Goal: Information Seeking & Learning: Learn about a topic

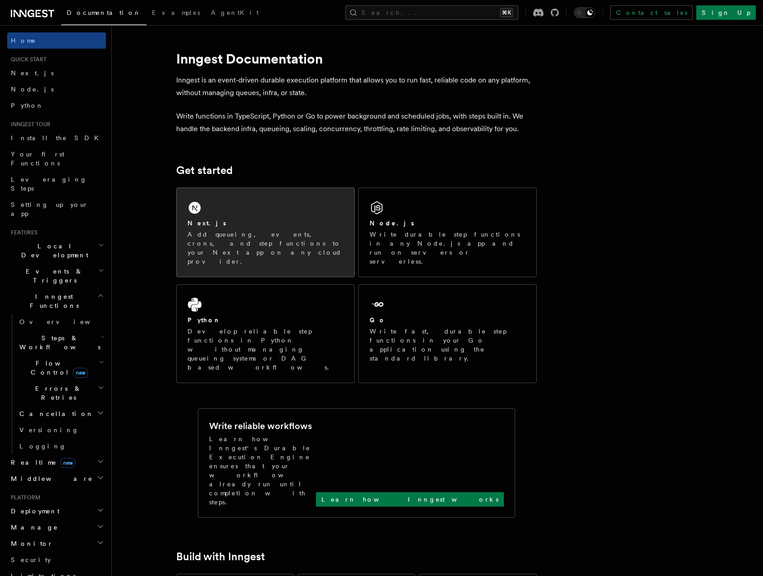
click at [301, 216] on div "Next.js Add queueing, events, crons, and step functions to your Next app on any…" at bounding box center [266, 232] width 178 height 89
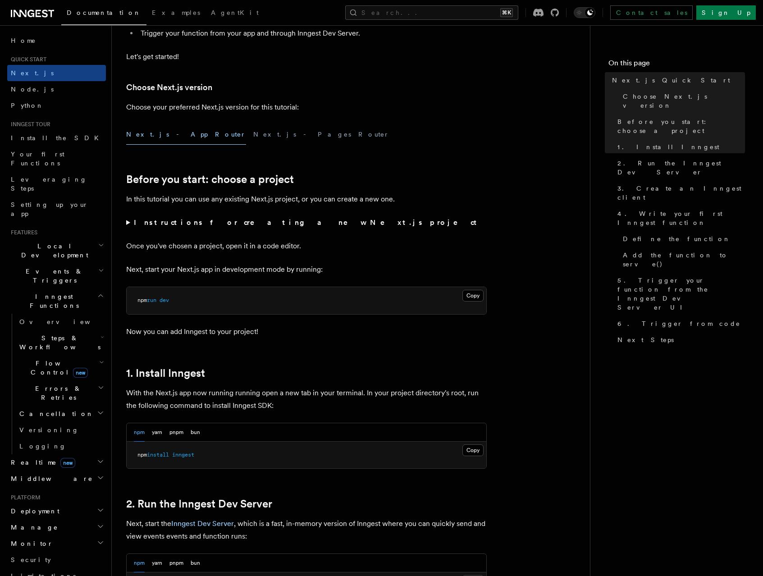
scroll to position [340, 0]
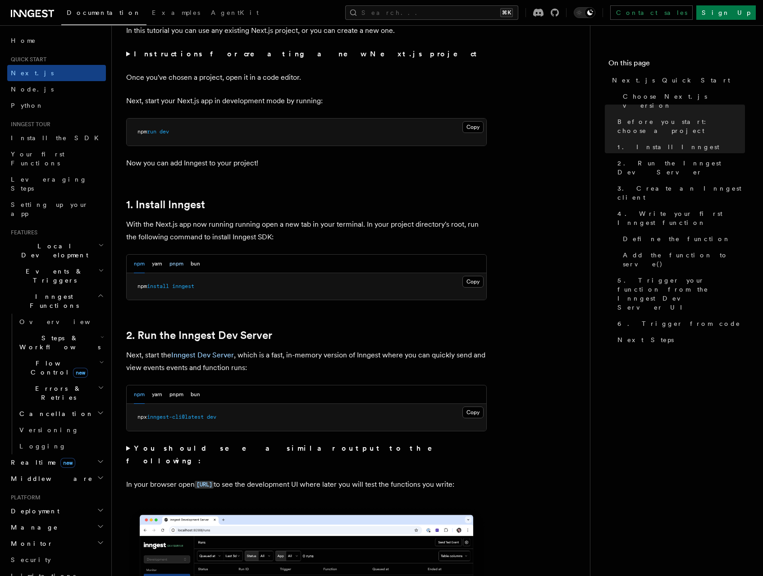
click at [183, 263] on button "pnpm" at bounding box center [176, 264] width 14 height 18
click at [182, 285] on span "inngest" at bounding box center [174, 286] width 22 height 6
copy span "inngest"
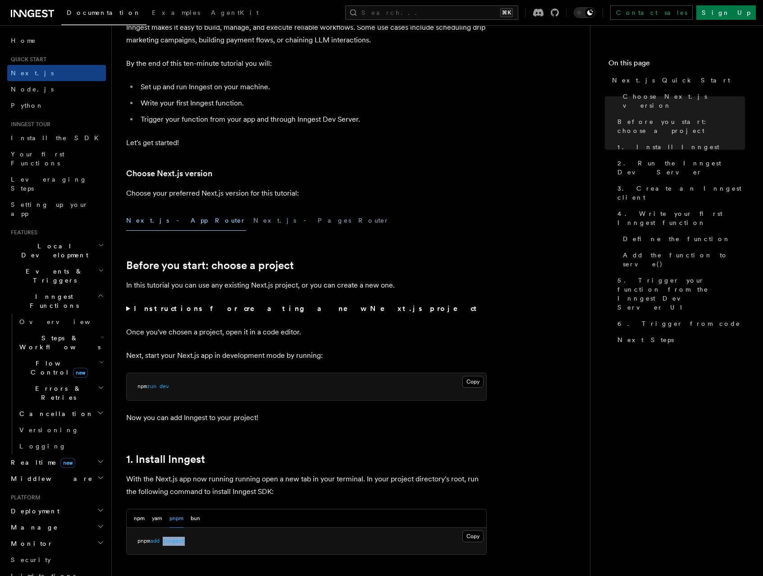
scroll to position [0, 0]
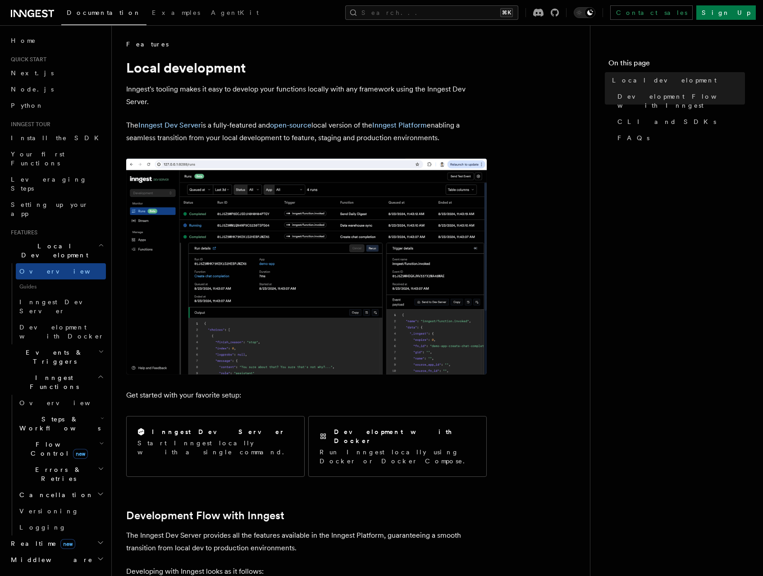
click at [39, 411] on h2 "Steps & Workflows" at bounding box center [61, 423] width 90 height 25
click at [41, 441] on span "Overview" at bounding box center [74, 444] width 93 height 7
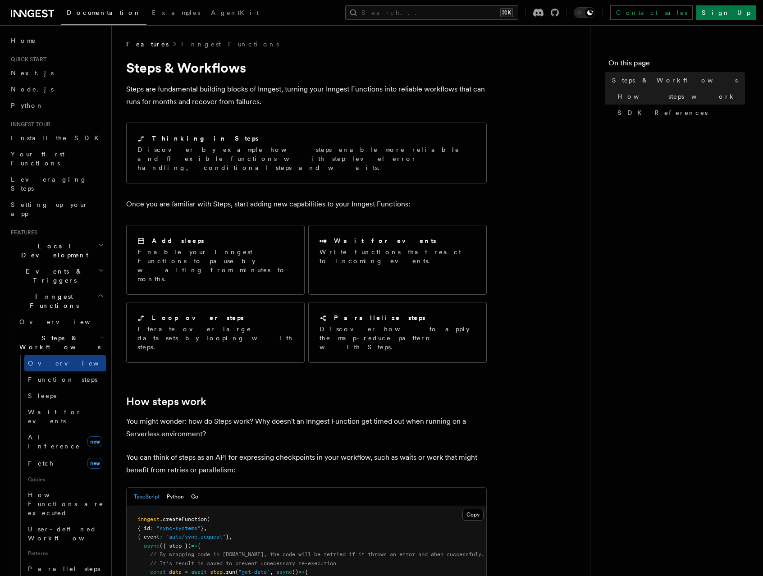
click at [303, 67] on h1 "Steps & Workflows" at bounding box center [306, 67] width 360 height 16
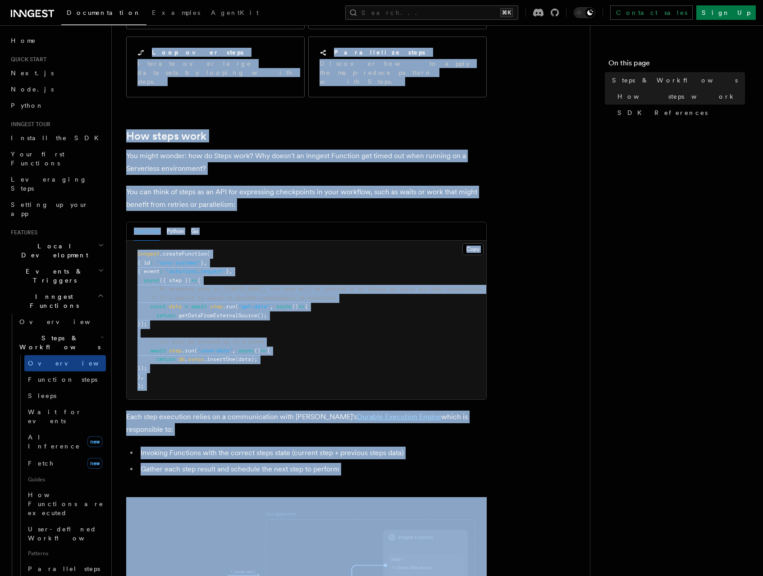
scroll to position [364, 0]
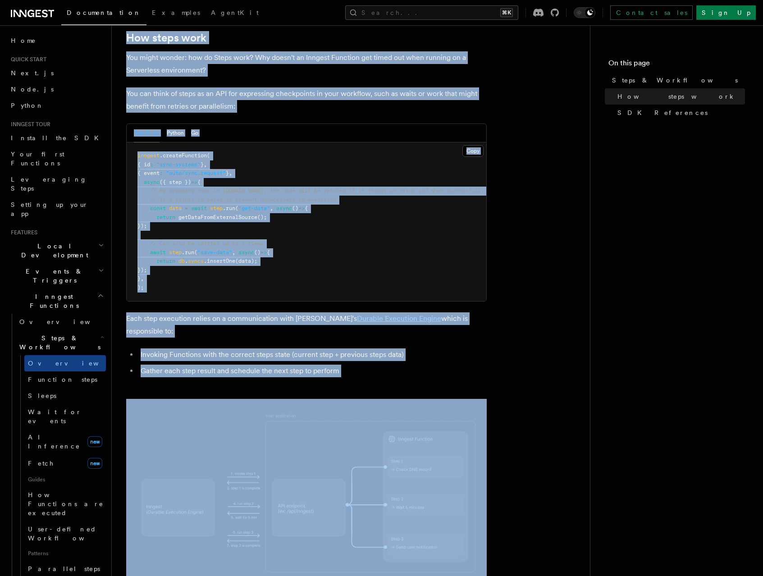
drag, startPoint x: 303, startPoint y: 67, endPoint x: 349, endPoint y: 331, distance: 268.1
click at [349, 331] on article "Features Inngest Functions Steps & Workflows Steps are fundamental building blo…" at bounding box center [350, 355] width 449 height 1359
copy article "Steps & Workflows Steps are fundamental building blocks of Inngest, turning you…"
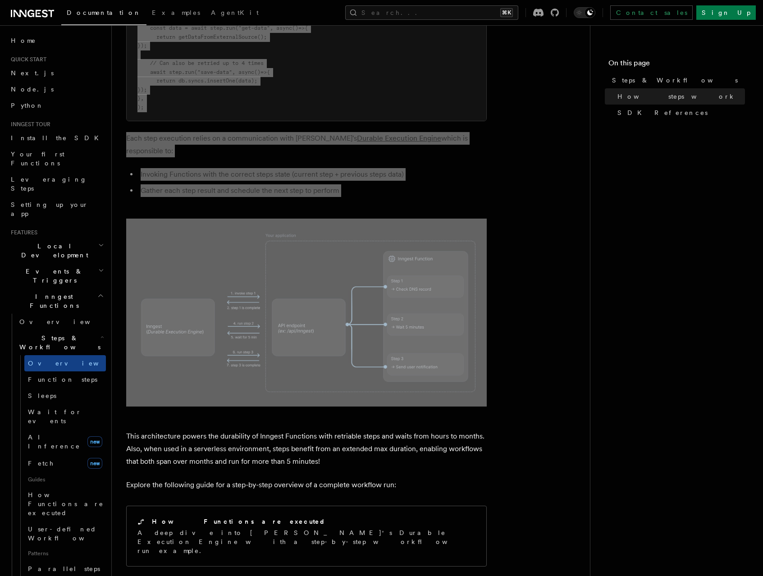
scroll to position [545, 0]
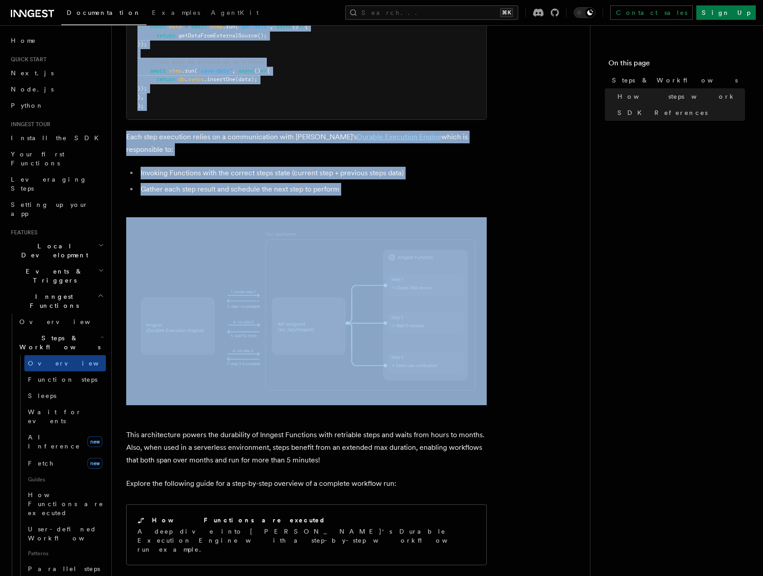
click at [250, 294] on img at bounding box center [306, 311] width 360 height 188
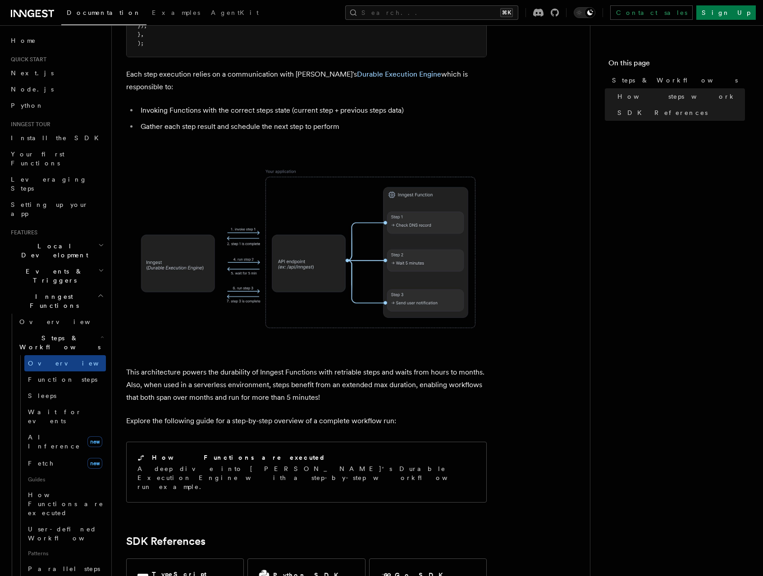
scroll to position [711, 0]
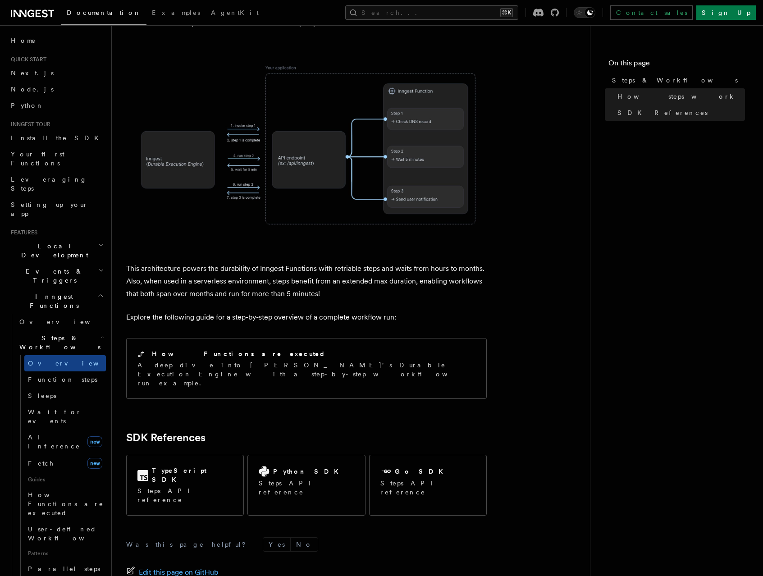
click at [147, 262] on p "This architecture powers the durability of Inngest Functions with retriable ste…" at bounding box center [306, 281] width 360 height 38
drag, startPoint x: 147, startPoint y: 228, endPoint x: 147, endPoint y: 269, distance: 41.0
click at [147, 269] on article "Features Inngest Functions Steps & Workflows Steps are fundamental building blo…" at bounding box center [350, 7] width 449 height 1359
copy article "This architecture powers the durability of Inngest Functions with retriable ste…"
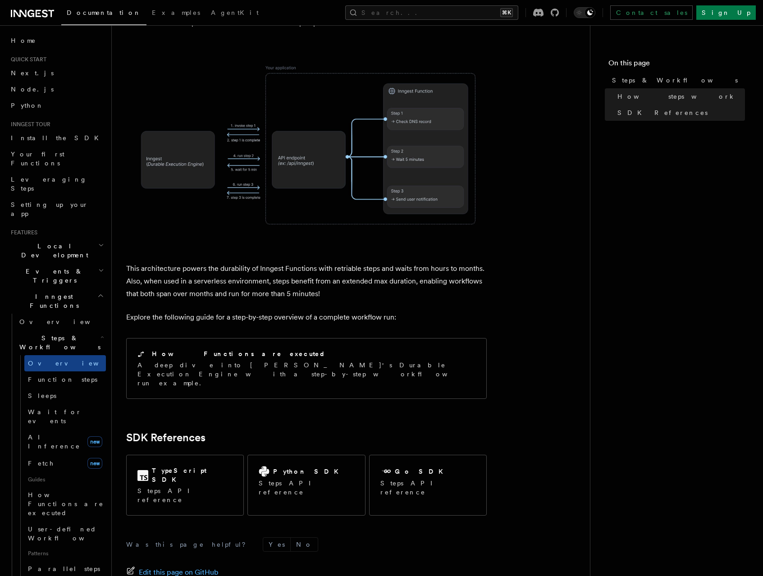
click at [519, 362] on article "Features Inngest Functions Steps & Workflows Steps are fundamental building blo…" at bounding box center [350, 7] width 449 height 1359
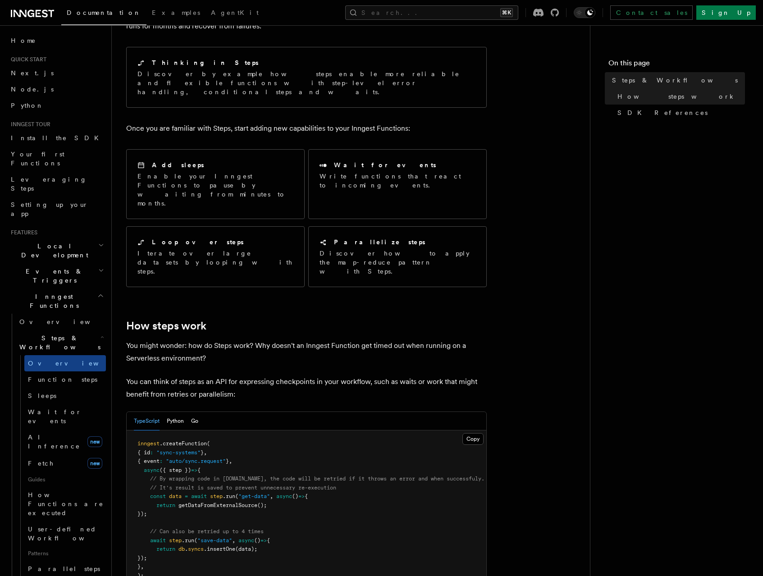
scroll to position [0, 0]
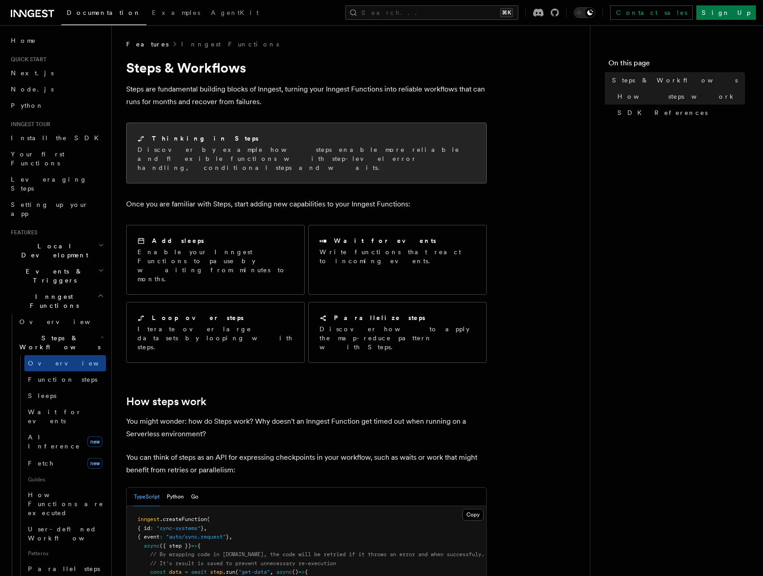
click at [215, 158] on p "Discover by example how steps enable more reliable and flexible functions with …" at bounding box center [306, 158] width 338 height 27
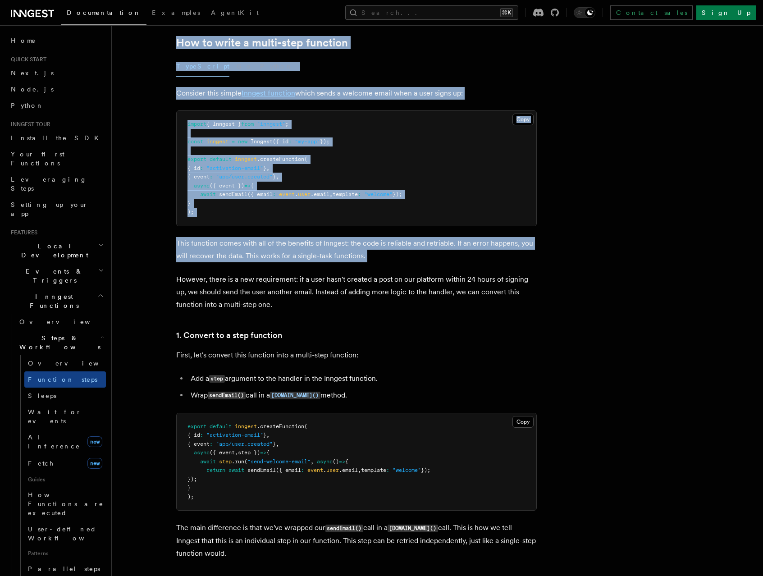
scroll to position [300, 0]
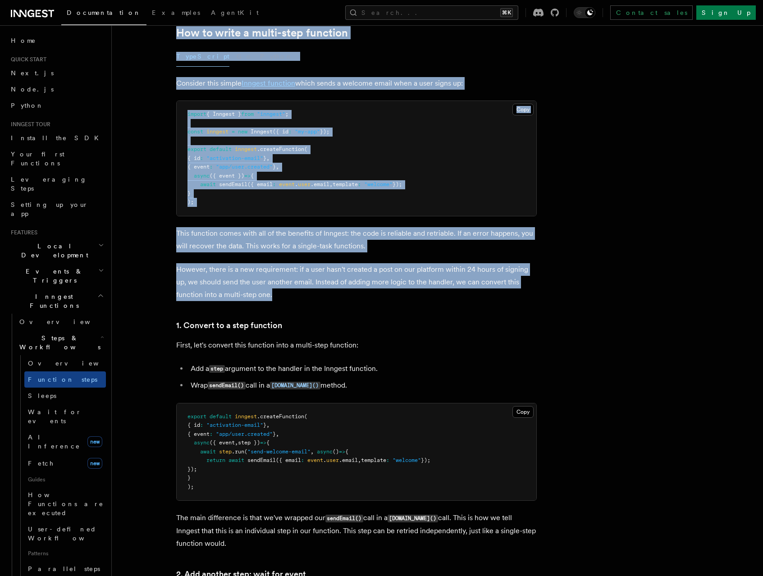
drag, startPoint x: 170, startPoint y: 68, endPoint x: 358, endPoint y: 293, distance: 293.0
copy article "Multi-Step Functions Use Inngest's multi-step functions to safely coordinate ev…"
click at [315, 329] on h3 "1. Convert to a step function" at bounding box center [356, 325] width 360 height 13
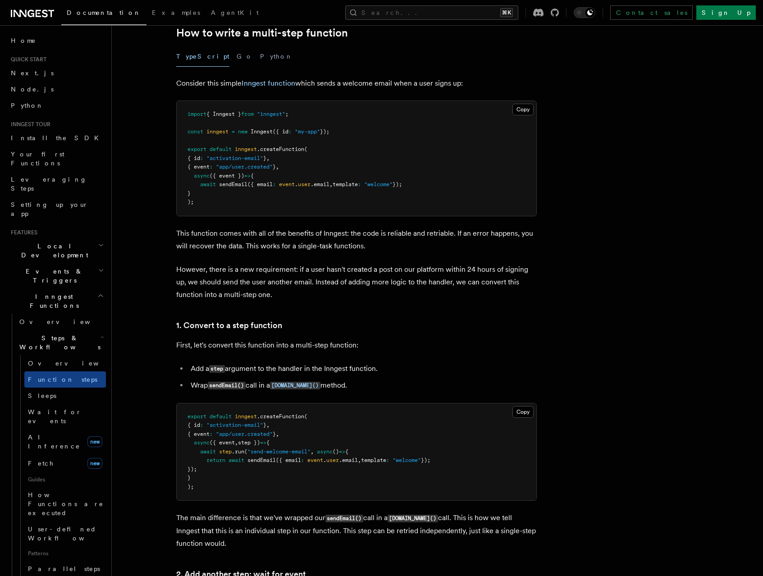
click at [315, 329] on h3 "1. Convert to a step function" at bounding box center [356, 325] width 360 height 13
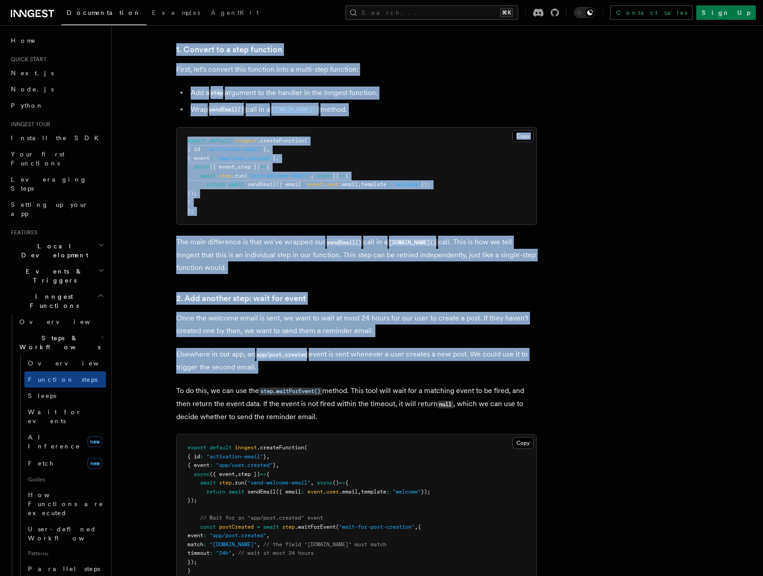
scroll to position [612, 0]
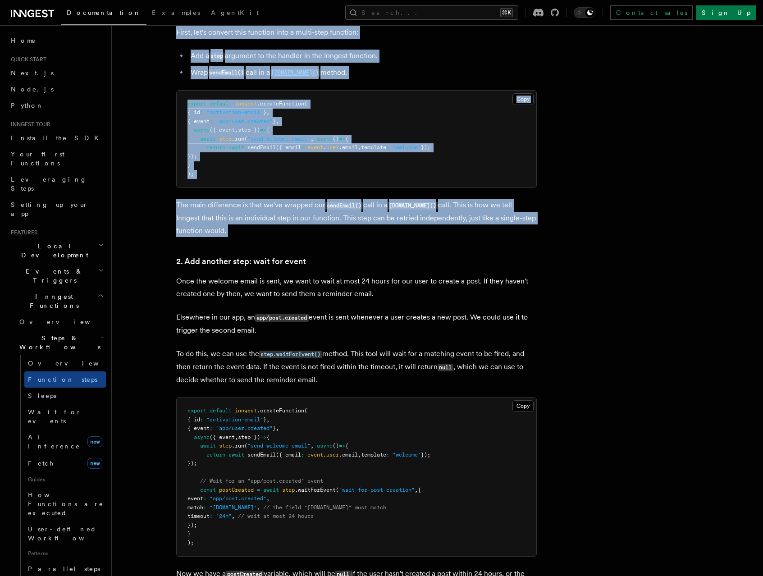
drag, startPoint x: 315, startPoint y: 329, endPoint x: 306, endPoint y: 235, distance: 94.1
copy article "1. Convert to a step function First, let's convert this function into a multi-s…"
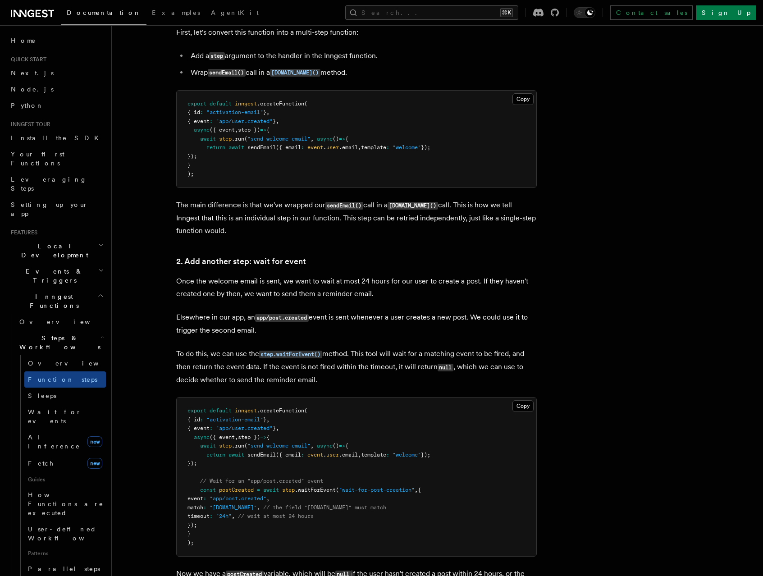
click at [355, 264] on h3 "2. Add another step: wait for event" at bounding box center [356, 261] width 360 height 13
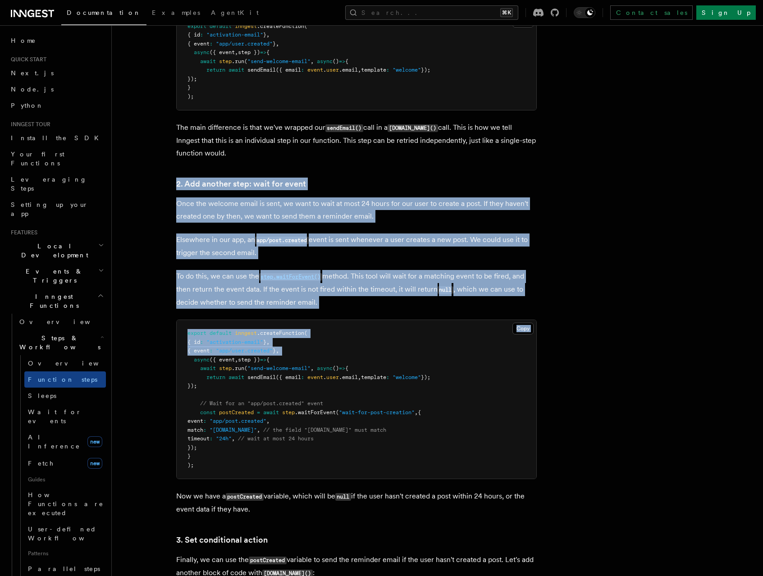
scroll to position [700, 0]
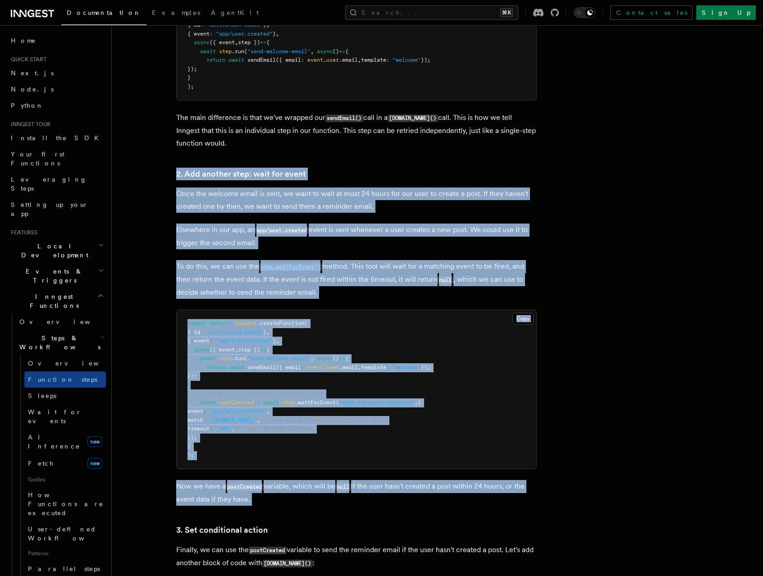
drag, startPoint x: 355, startPoint y: 264, endPoint x: 376, endPoint y: 492, distance: 228.9
copy article "2. Add another step: wait for event Once the welcome email is sent, we want to …"
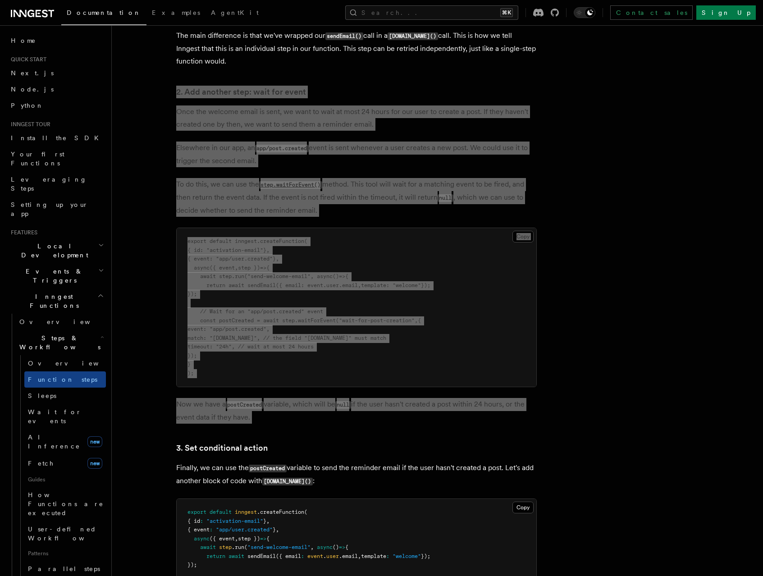
scroll to position [889, 0]
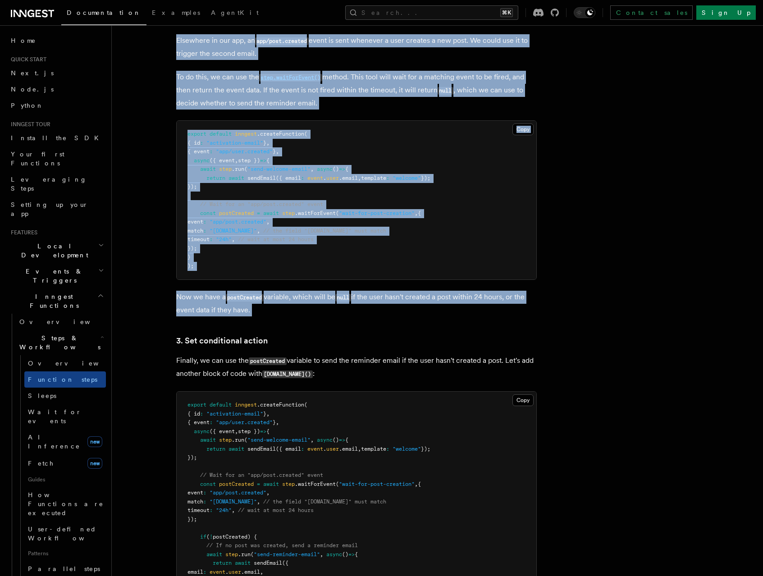
click at [270, 339] on h3 "3. Set conditional action" at bounding box center [356, 340] width 360 height 13
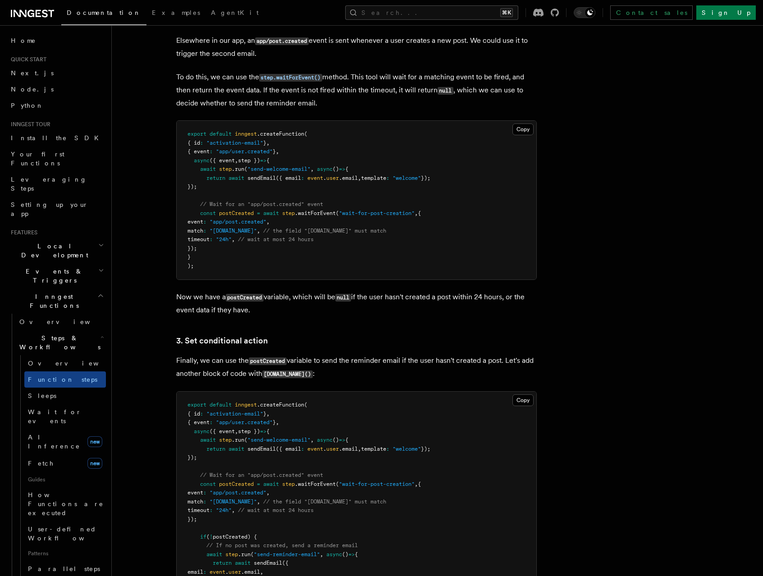
click at [270, 339] on h3 "3. Set conditional action" at bounding box center [356, 340] width 360 height 13
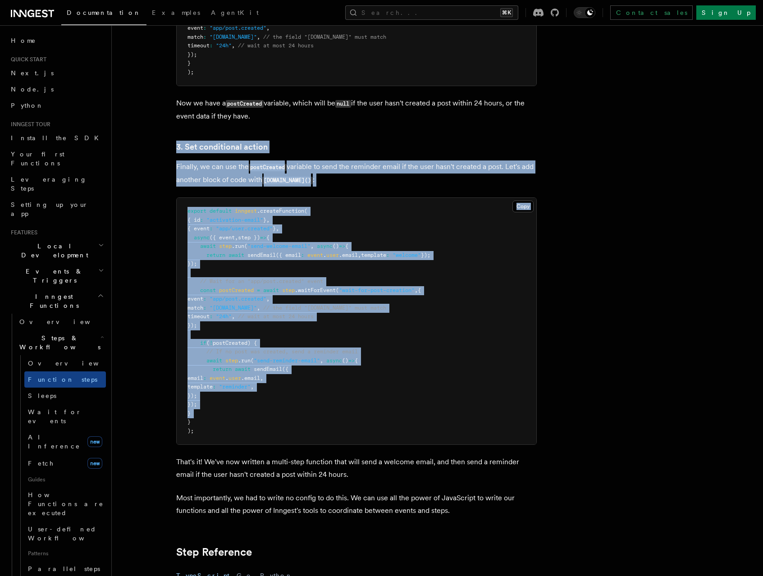
scroll to position [1126, 0]
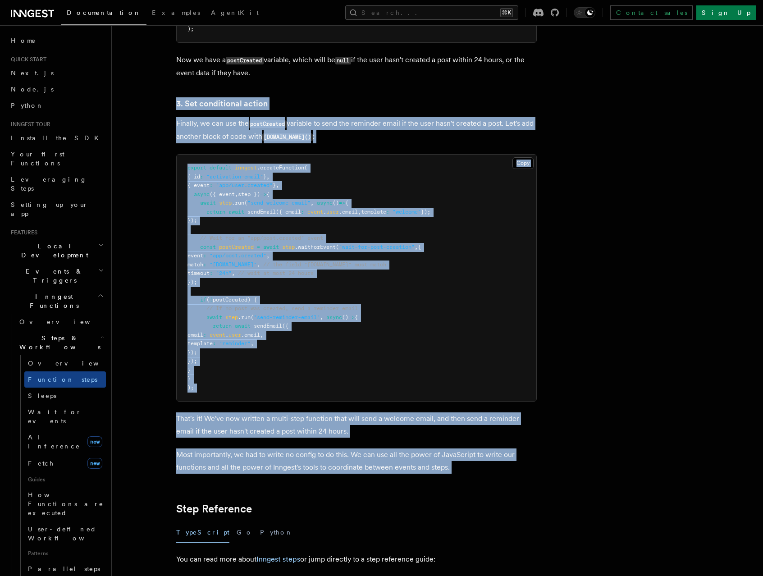
drag, startPoint x: 270, startPoint y: 339, endPoint x: 433, endPoint y: 444, distance: 193.8
copy article "3. Set conditional action Finally, we can use the postCreated variable to send …"
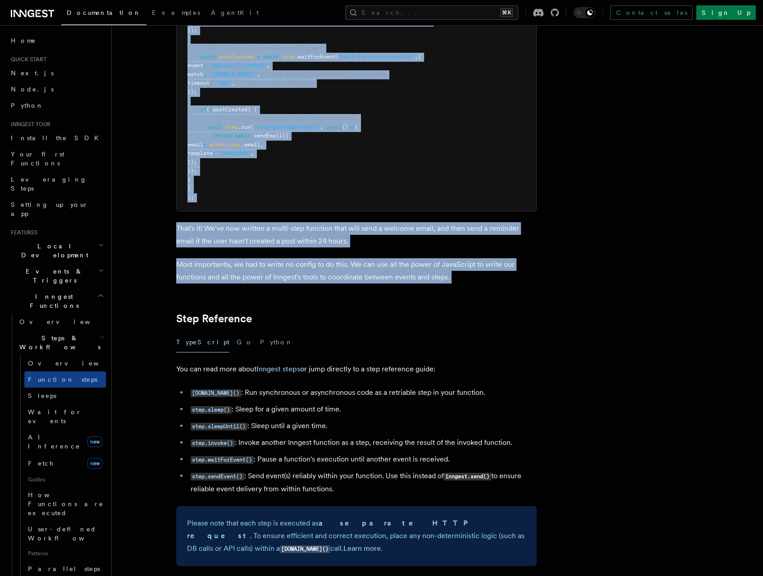
scroll to position [1373, 0]
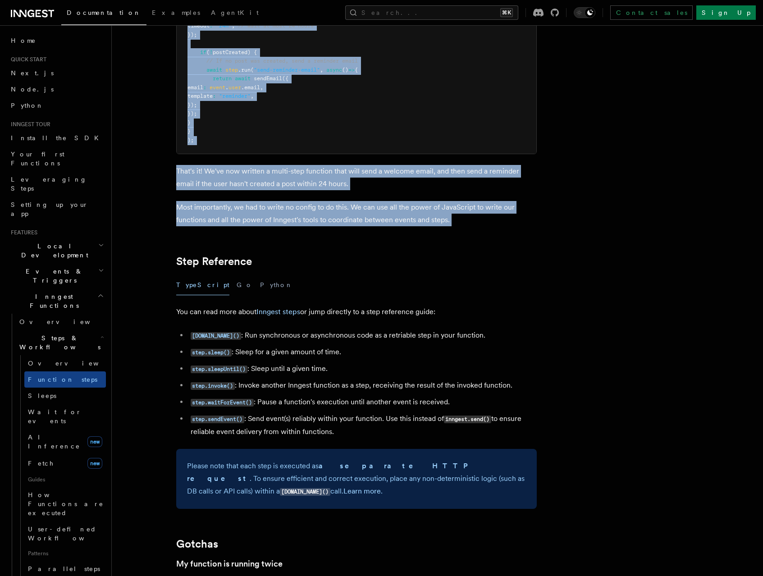
click at [333, 257] on h2 "Step Reference" at bounding box center [356, 261] width 360 height 13
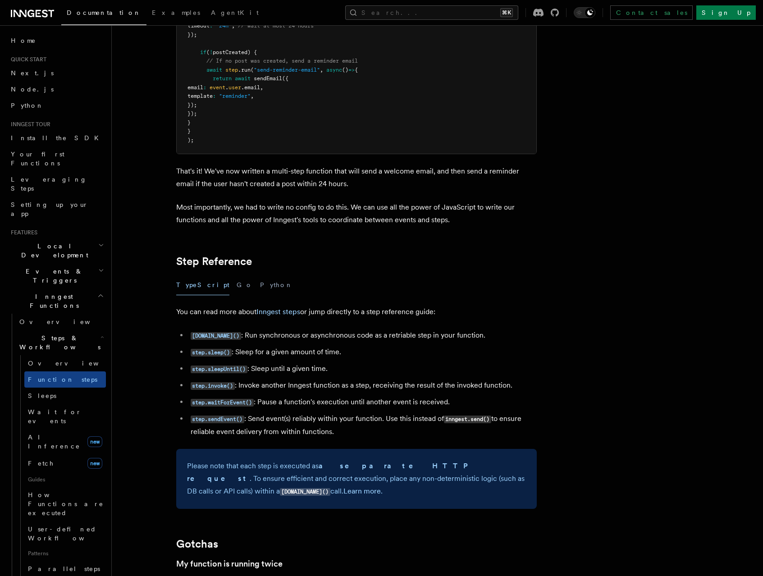
click at [333, 257] on h2 "Step Reference" at bounding box center [356, 261] width 360 height 13
click at [333, 267] on h2 "Step Reference" at bounding box center [356, 261] width 360 height 13
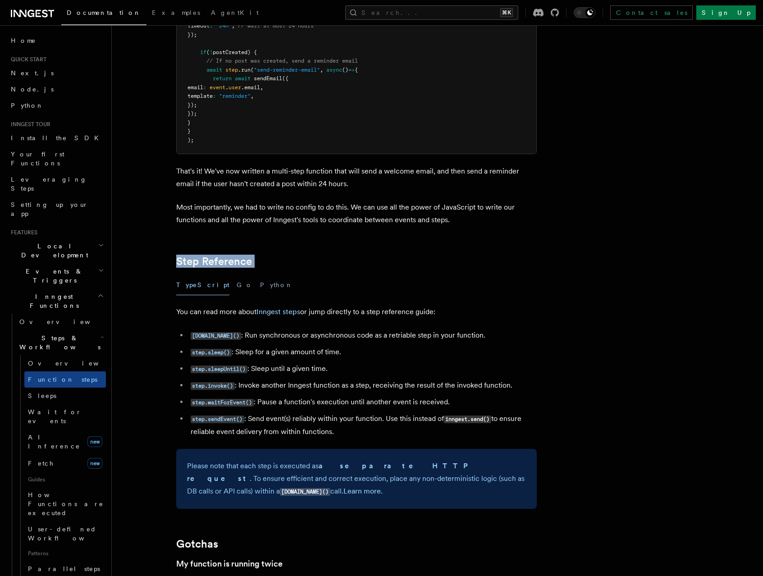
click at [333, 267] on h2 "Step Reference" at bounding box center [356, 261] width 360 height 13
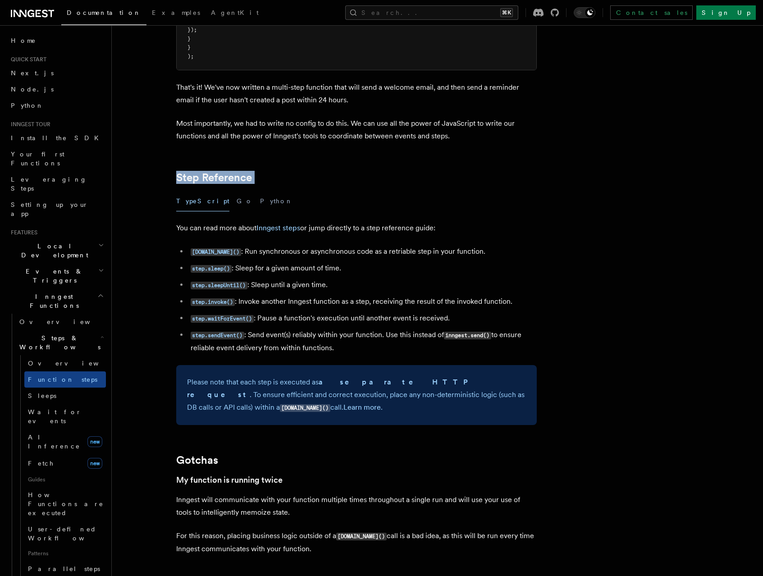
scroll to position [1554, 0]
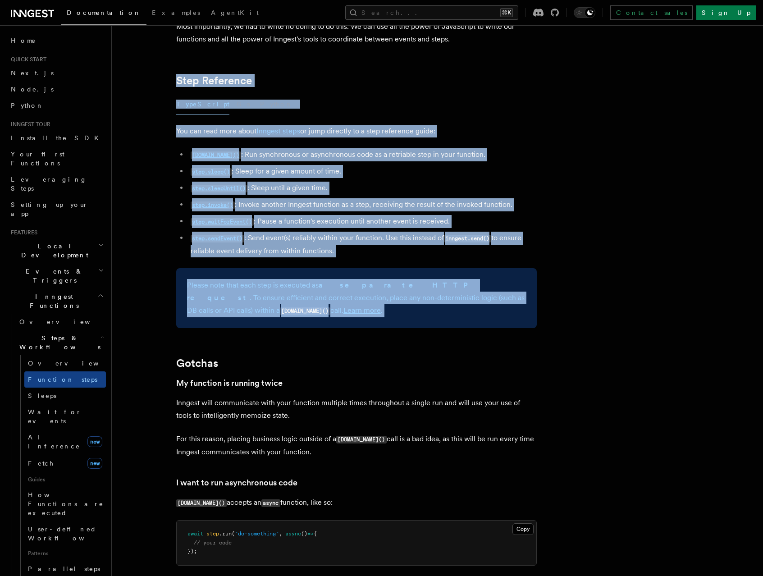
drag, startPoint x: 333, startPoint y: 267, endPoint x: 336, endPoint y: 313, distance: 46.1
click at [336, 313] on article "Features Inngest Functions Steps & Workflows Multi-Step Functions Use Inngest's…" at bounding box center [413, 194] width 575 height 3416
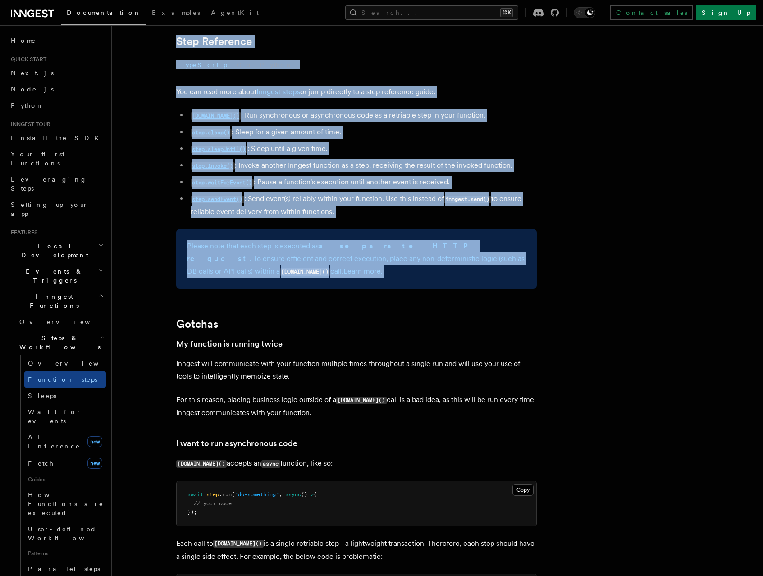
scroll to position [1730, 0]
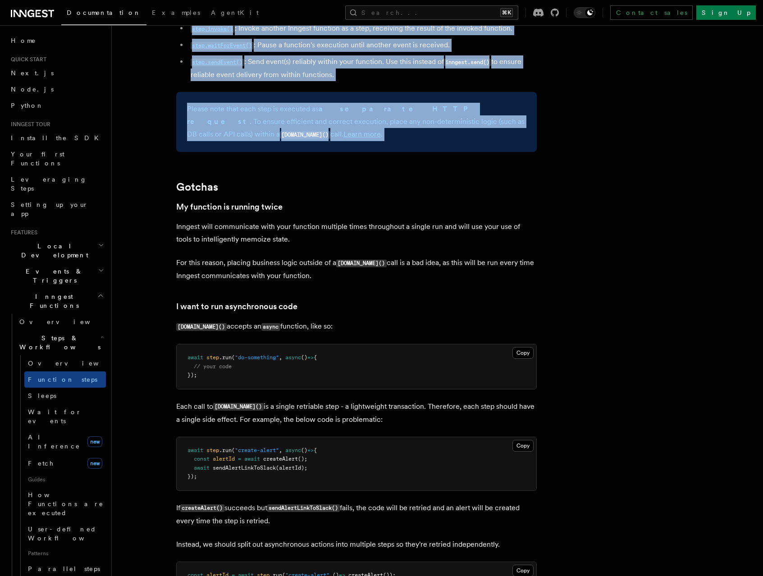
click at [263, 188] on h2 "Gotchas" at bounding box center [356, 187] width 360 height 13
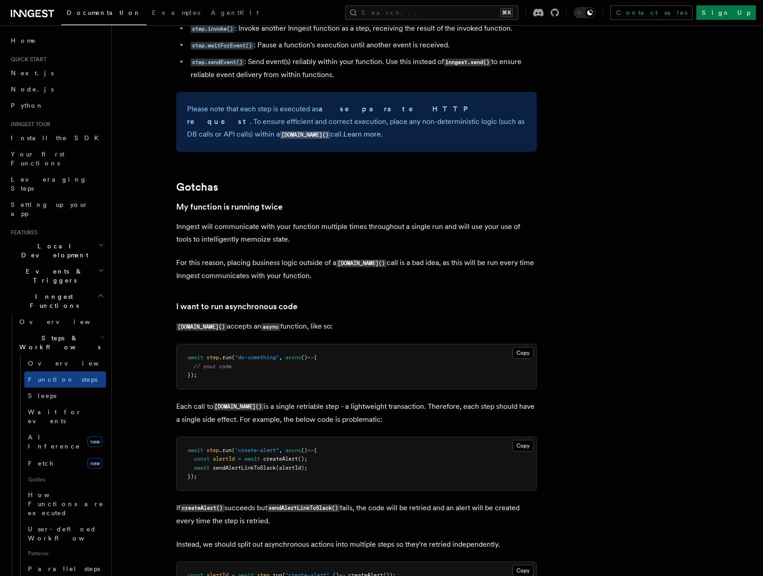
click at [263, 188] on h2 "Gotchas" at bounding box center [356, 187] width 360 height 13
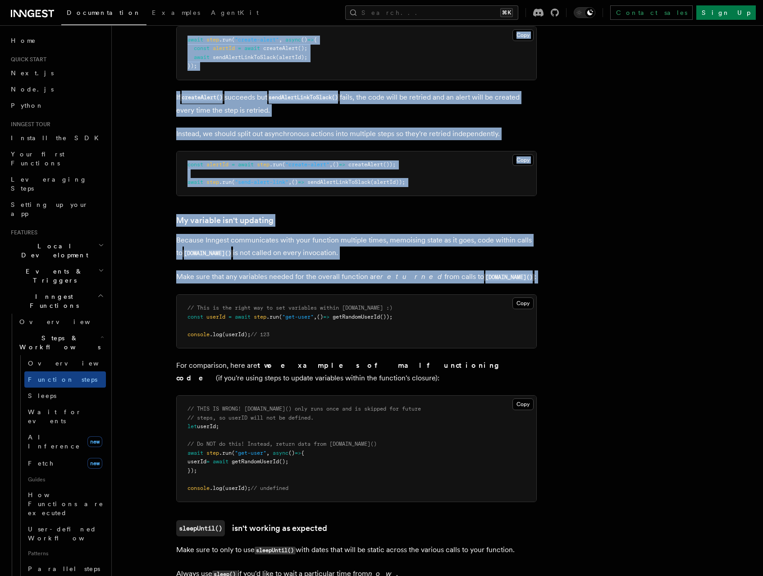
scroll to position [2139, 0]
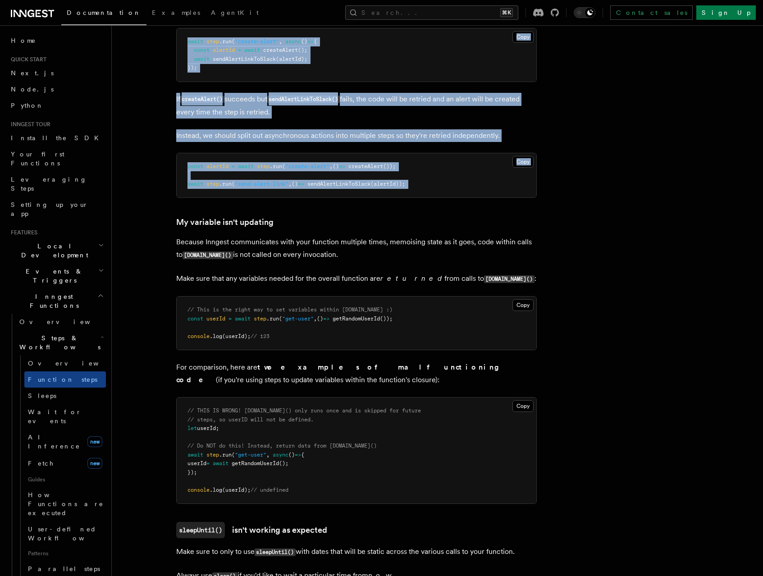
drag, startPoint x: 263, startPoint y: 188, endPoint x: 394, endPoint y: 192, distance: 130.7
copy article "Gotchas My function is running twice Inngest will communicate with your functio…"
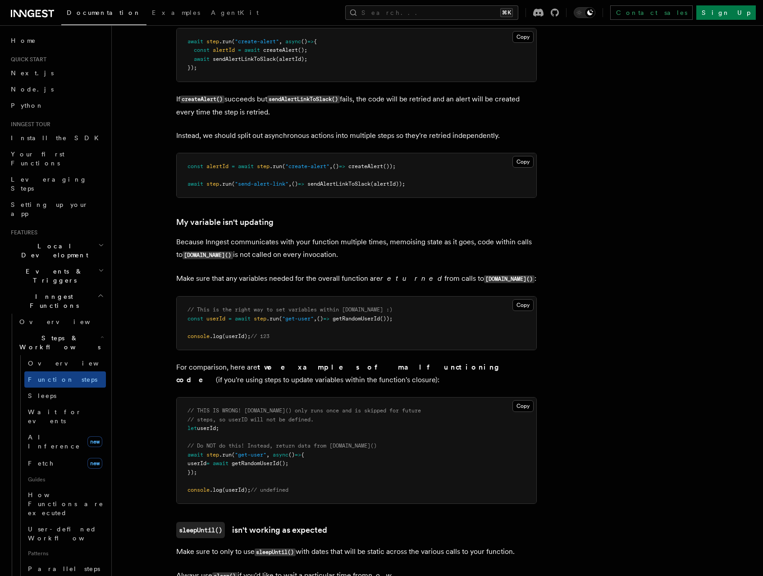
click at [312, 225] on h3 "My variable isn't updating" at bounding box center [356, 222] width 360 height 13
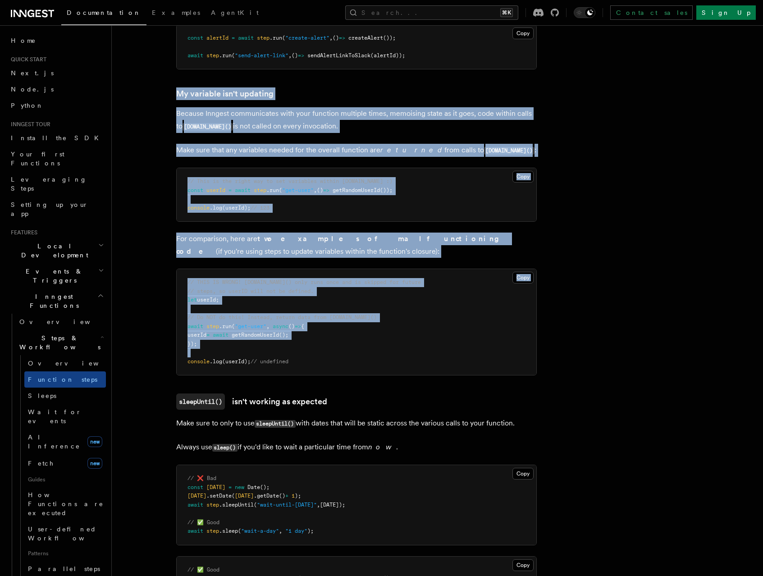
scroll to position [2269, 0]
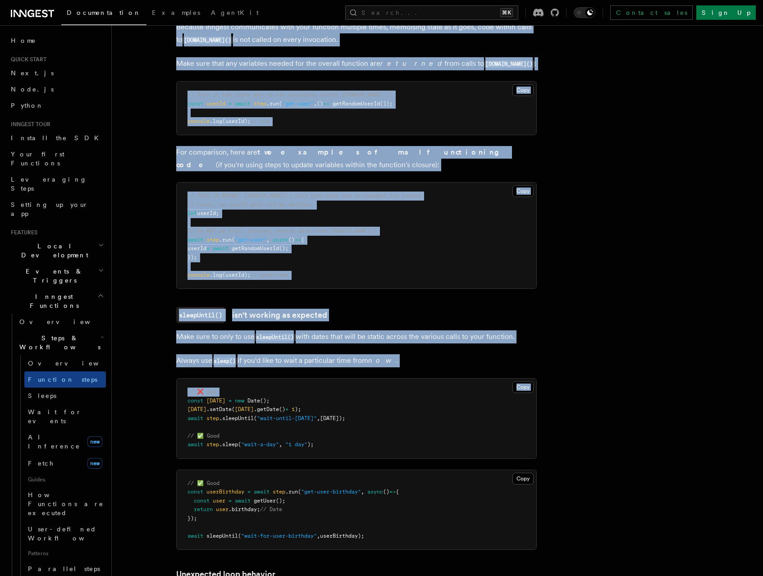
drag, startPoint x: 312, startPoint y: 225, endPoint x: 412, endPoint y: 383, distance: 186.1
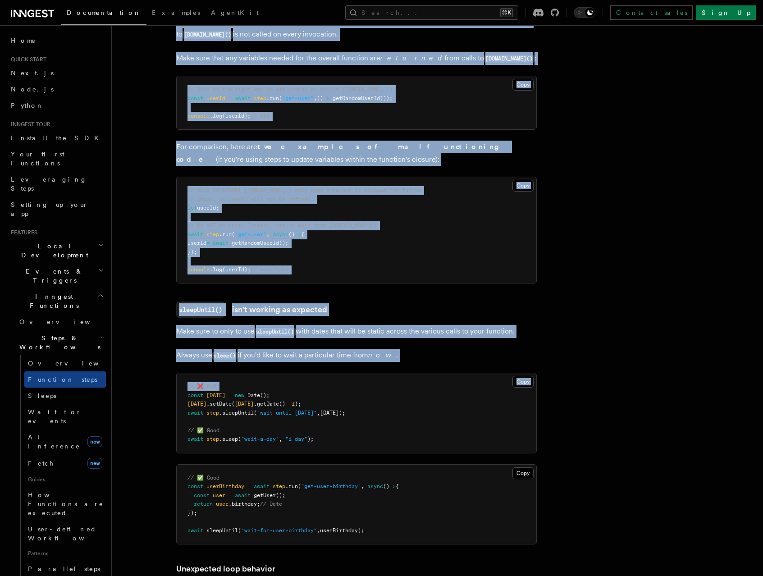
click at [412, 383] on pre "// ❌ Bad const tomorrow = new Date (); tomorrow .setDate ( tomorrow .getDate ()…" at bounding box center [357, 413] width 360 height 80
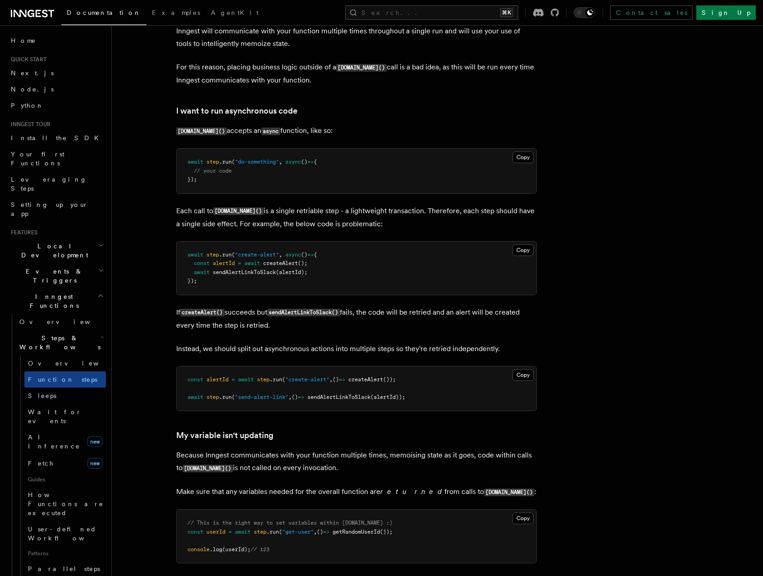
scroll to position [1977, 0]
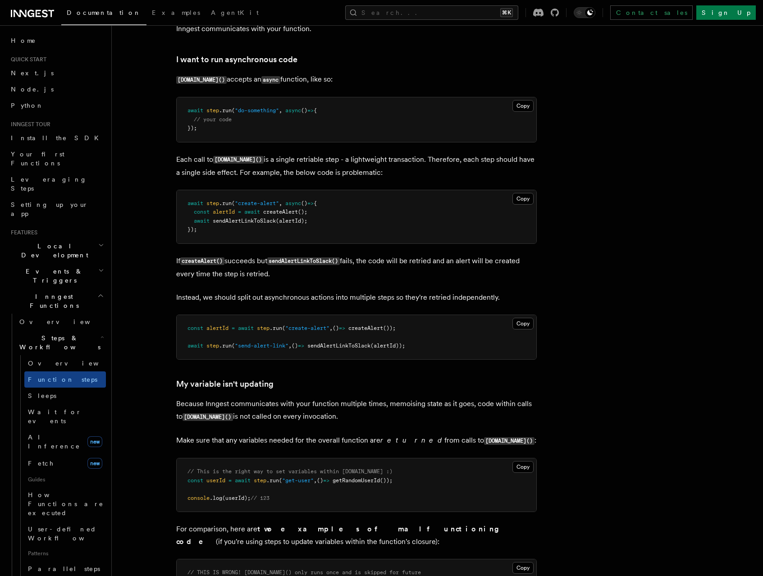
click at [297, 379] on h3 "My variable isn't updating" at bounding box center [356, 384] width 360 height 13
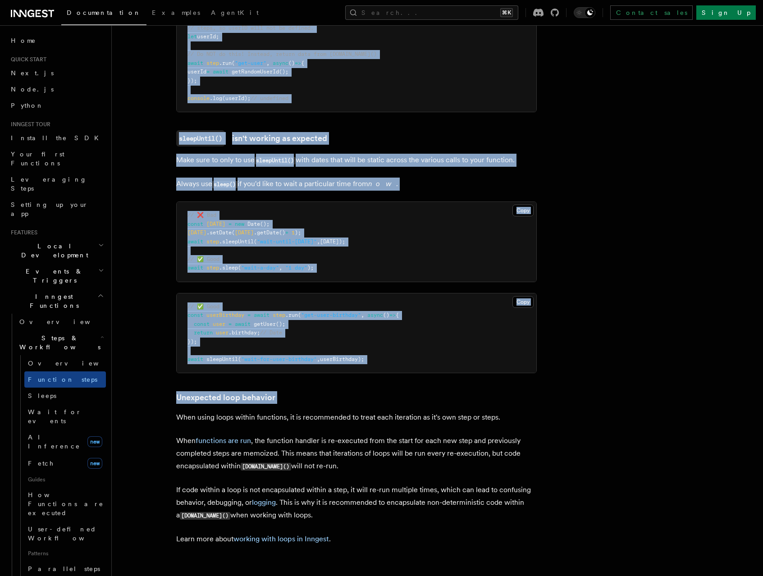
scroll to position [2613, 0]
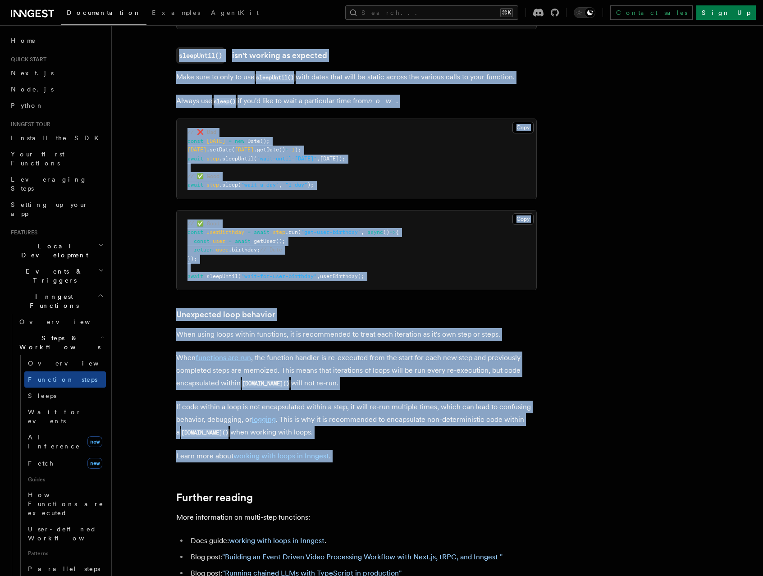
drag, startPoint x: 297, startPoint y: 379, endPoint x: 377, endPoint y: 449, distance: 105.7
copy article "My variable isn't updating Because Inngest communicates with your function mult…"
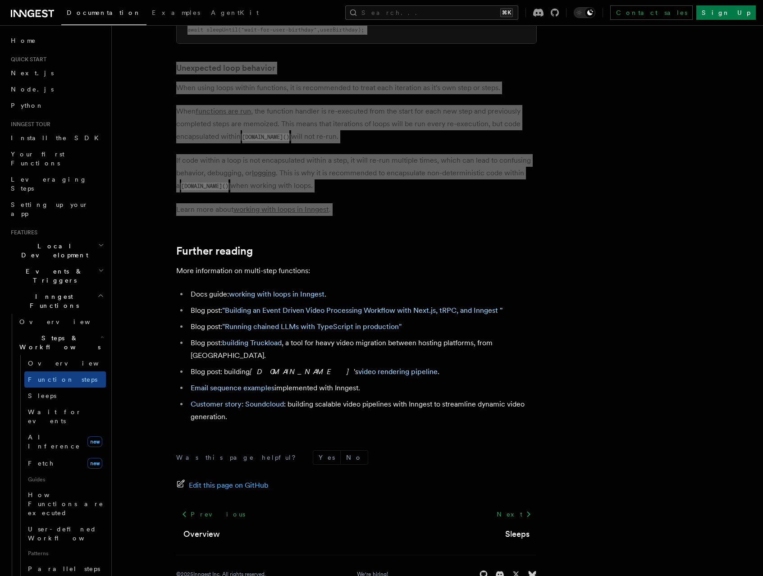
scroll to position [2868, 0]
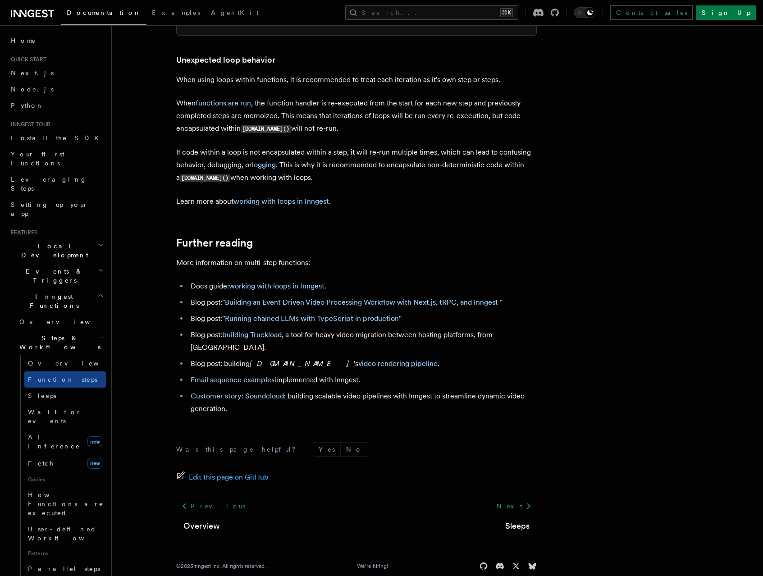
click at [311, 249] on h2 "Further reading" at bounding box center [356, 243] width 360 height 13
click at [312, 246] on h2 "Further reading" at bounding box center [356, 243] width 360 height 13
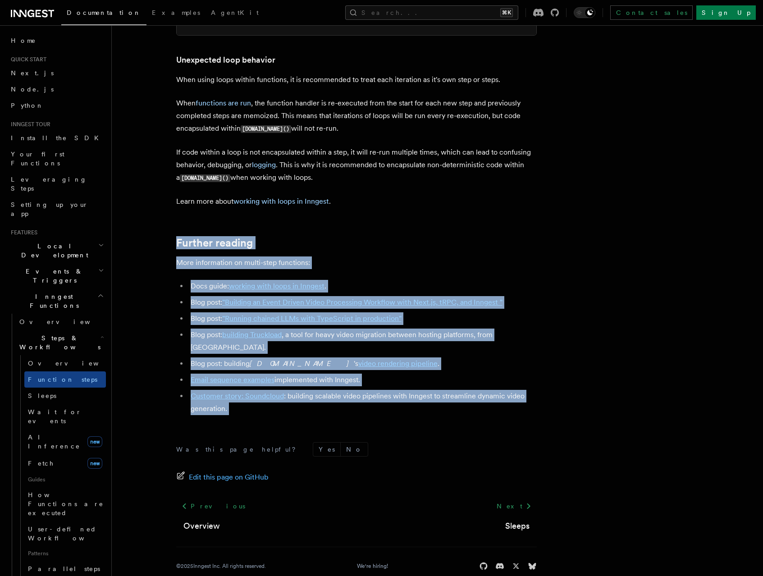
drag, startPoint x: 312, startPoint y: 246, endPoint x: 318, endPoint y: 398, distance: 152.8
click at [359, 424] on div "Was this page helpful? Yes No Edit this page on GitHub Previous Overview Next S…" at bounding box center [356, 506] width 360 height 164
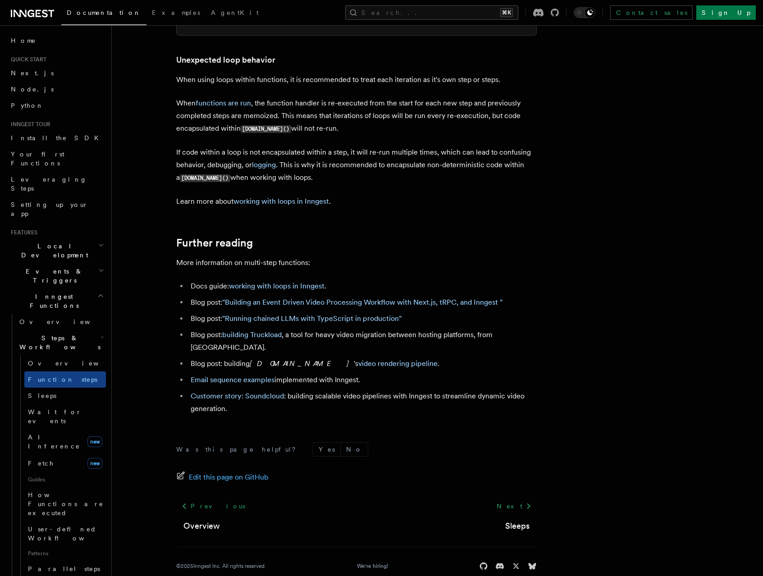
click at [522, 519] on link "Sleeps" at bounding box center [517, 525] width 24 height 13
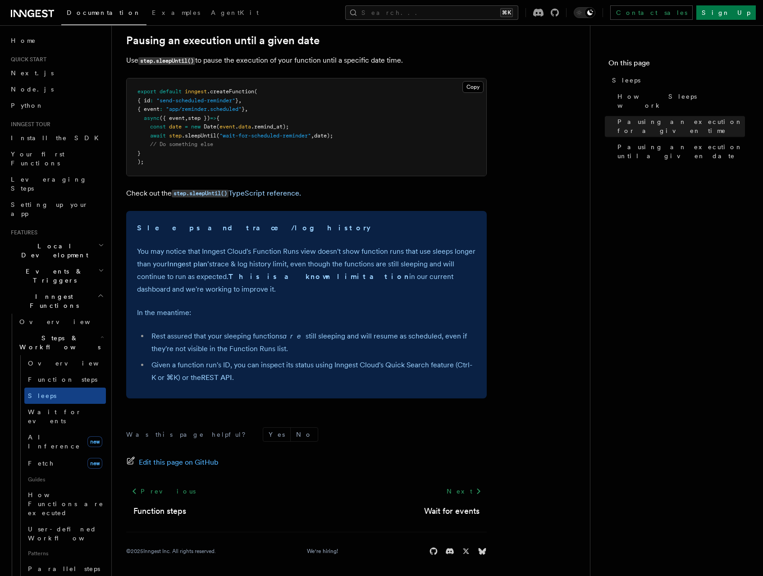
scroll to position [518, 0]
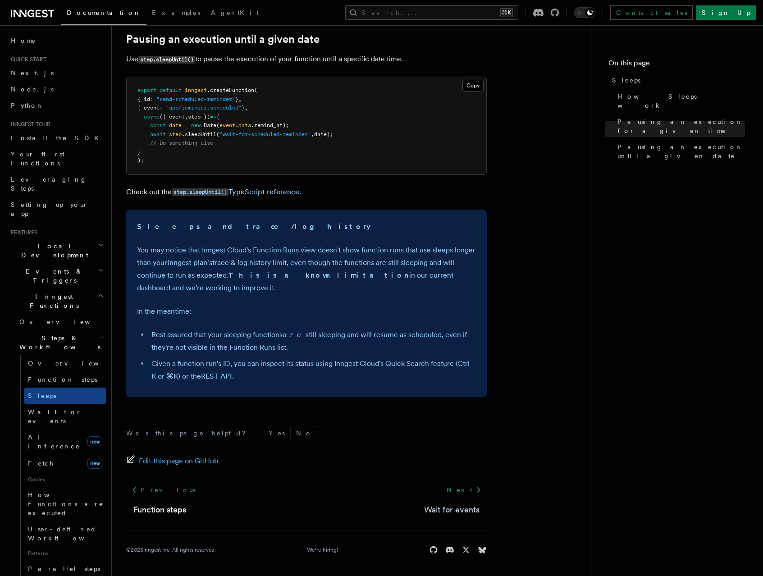
click at [465, 514] on link "Wait for events" at bounding box center [451, 509] width 55 height 13
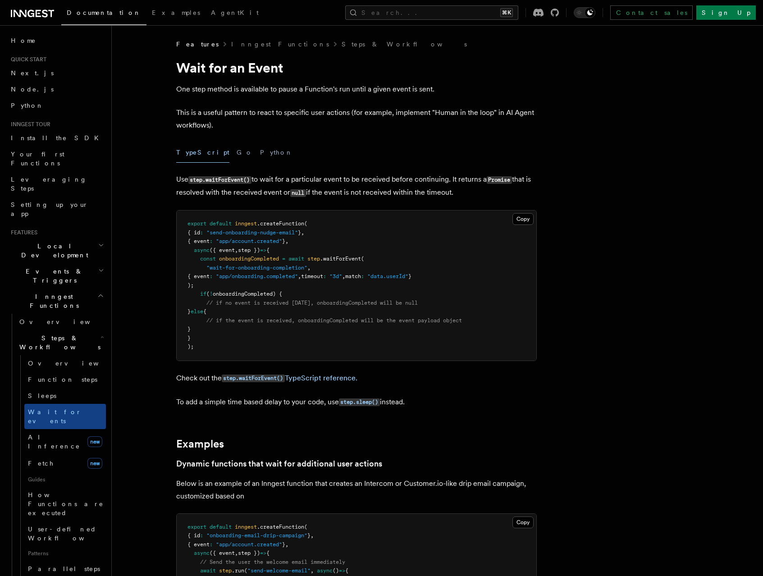
click at [317, 75] on h1 "Wait for an Event" at bounding box center [356, 67] width 360 height 16
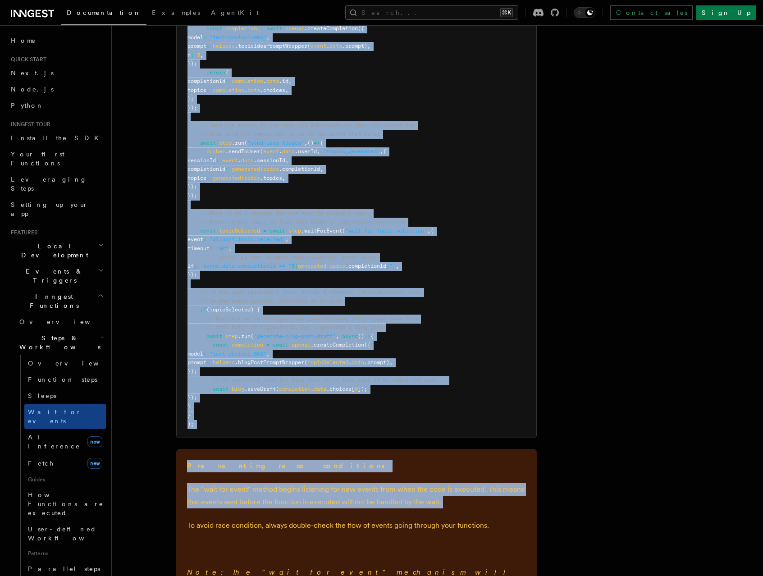
scroll to position [1124, 0]
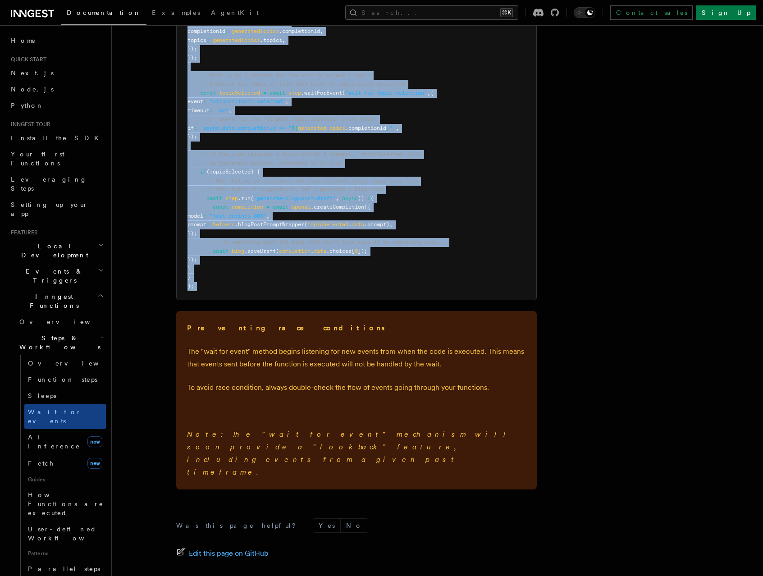
drag, startPoint x: 317, startPoint y: 75, endPoint x: 439, endPoint y: 296, distance: 251.9
copy article "Wait for an Event One step method is available to pause a Function's run until …"
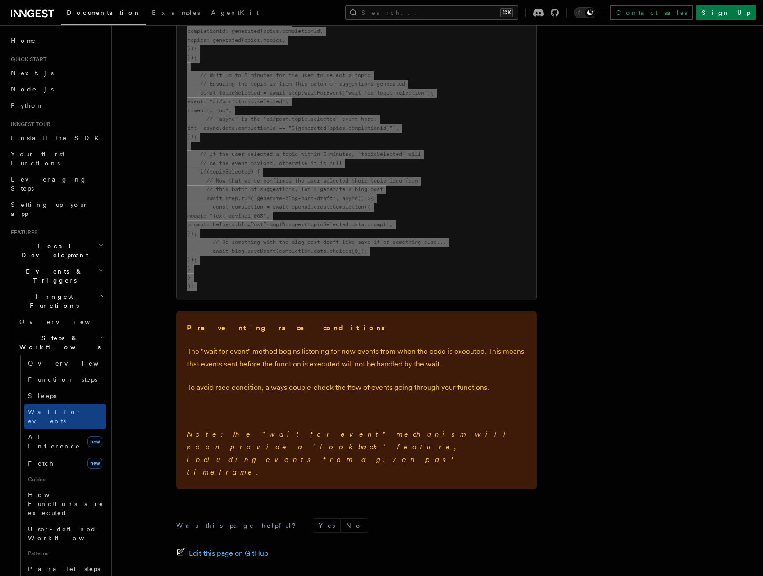
scroll to position [1187, 0]
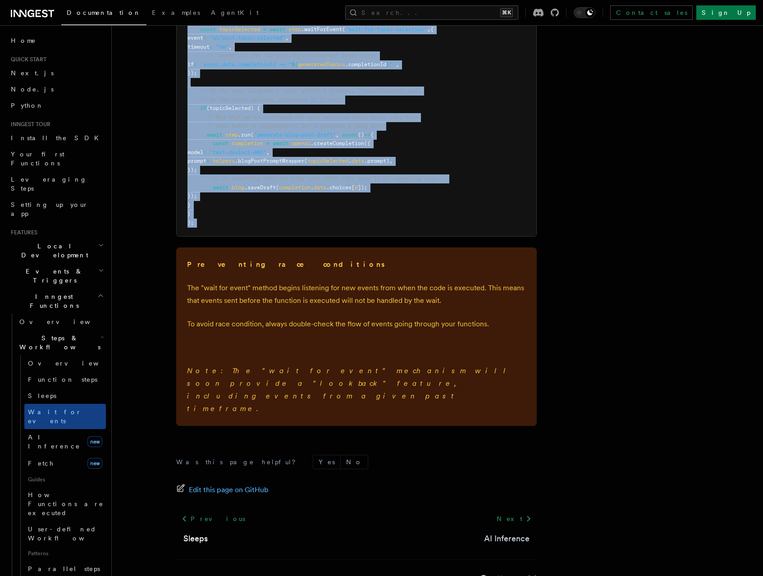
click at [523, 532] on link "AI Inference" at bounding box center [507, 538] width 46 height 13
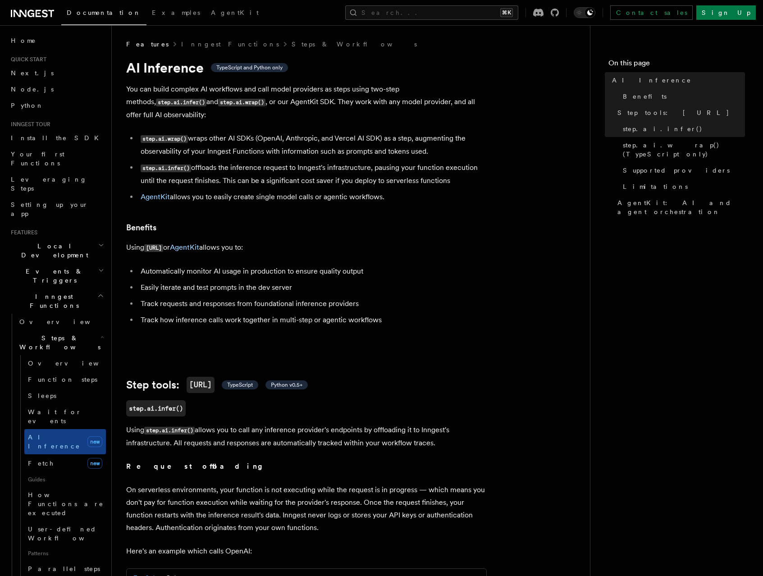
drag, startPoint x: 203, startPoint y: 60, endPoint x: 202, endPoint y: 84, distance: 23.4
click at [202, 84] on p "You can build complex AI workflows and call model providers as steps using two-…" at bounding box center [306, 102] width 360 height 38
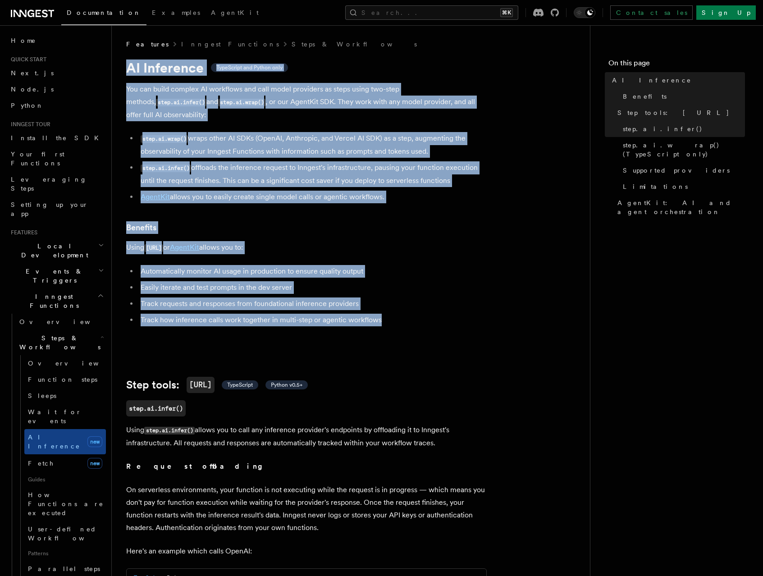
drag, startPoint x: 168, startPoint y: 66, endPoint x: 188, endPoint y: 315, distance: 249.9
copy article "AI Inference TypeScript and Python only You can build complex AI workflows and …"
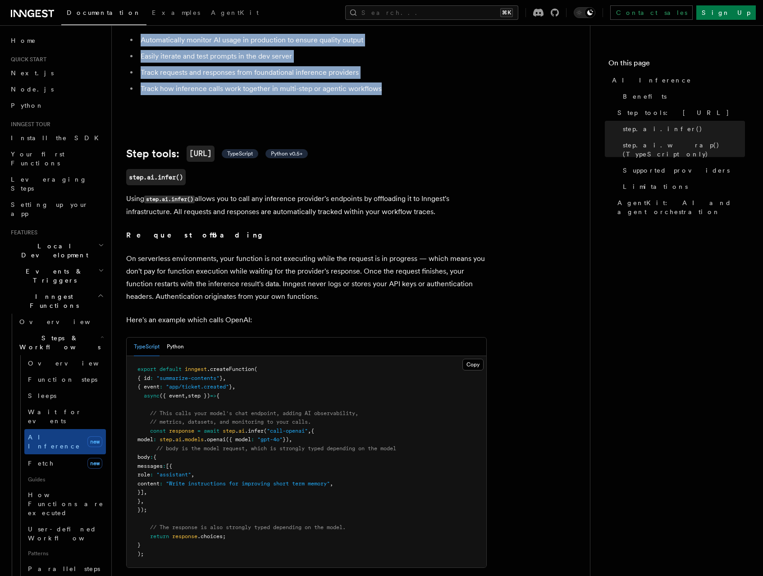
scroll to position [28, 0]
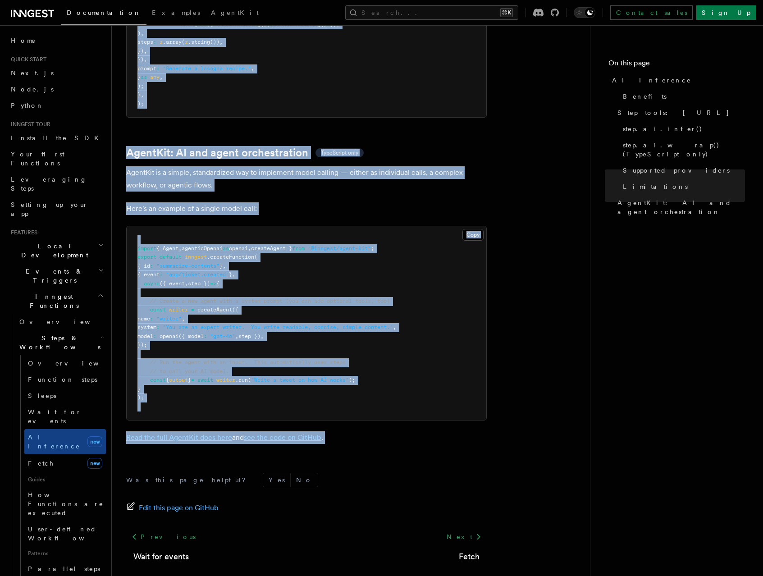
scroll to position [2549, 0]
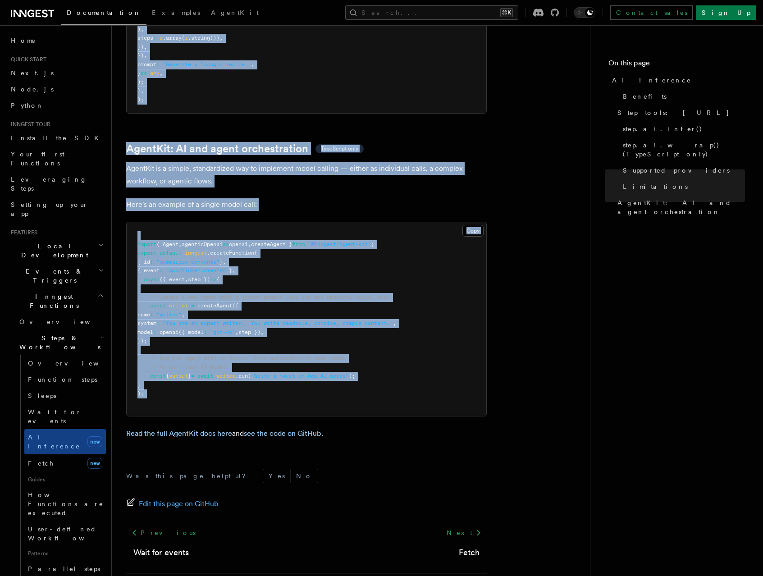
drag, startPoint x: 170, startPoint y: 332, endPoint x: 376, endPoint y: 348, distance: 206.1
copy article "Step tools: step.ai TypeScript Python v0.5+ step.ai.infer() Using step.ai.infer…"
click at [474, 527] on icon at bounding box center [478, 532] width 11 height 11
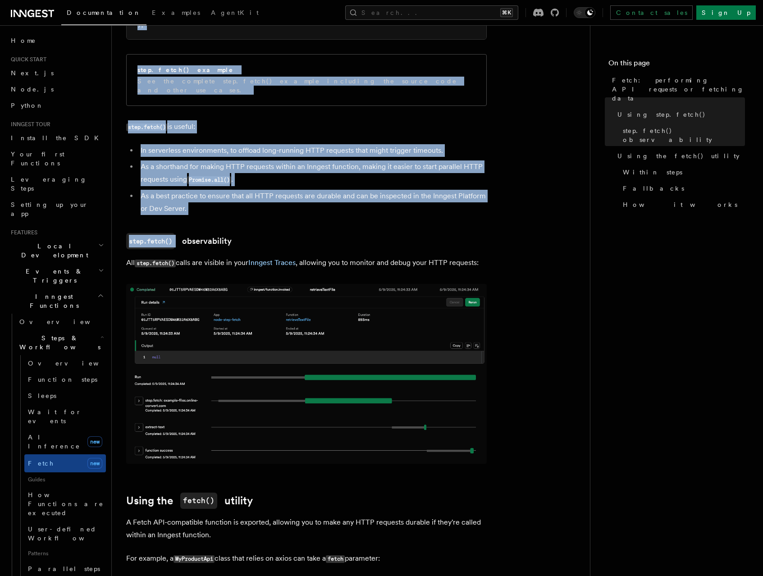
scroll to position [579, 0]
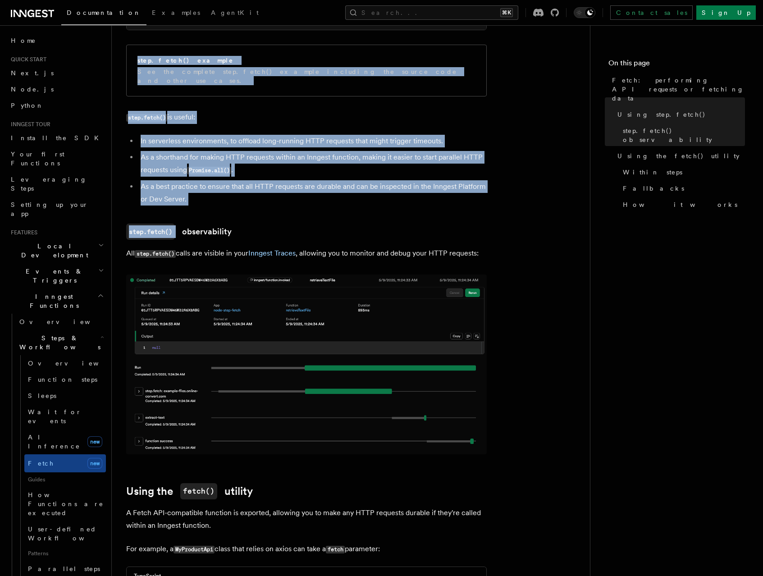
drag, startPoint x: 401, startPoint y: 54, endPoint x: 326, endPoint y: 217, distance: 179.8
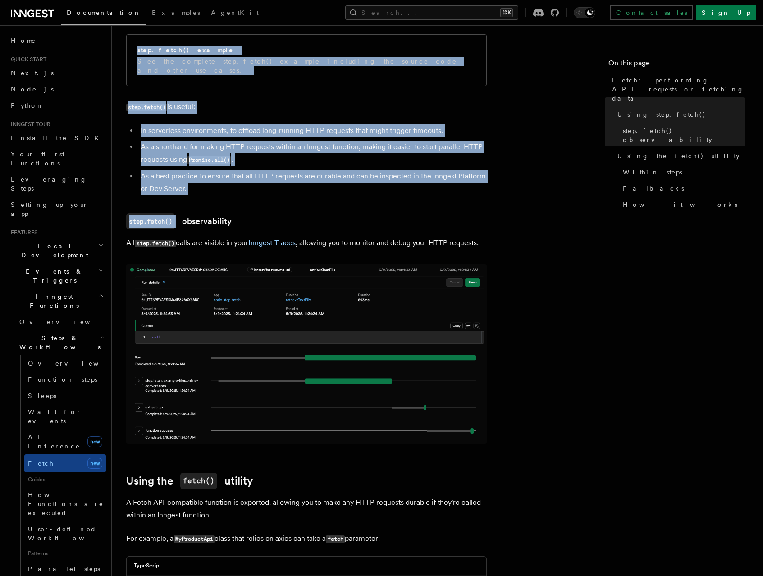
click at [326, 220] on h3 "step.fetch() observability" at bounding box center [306, 221] width 360 height 16
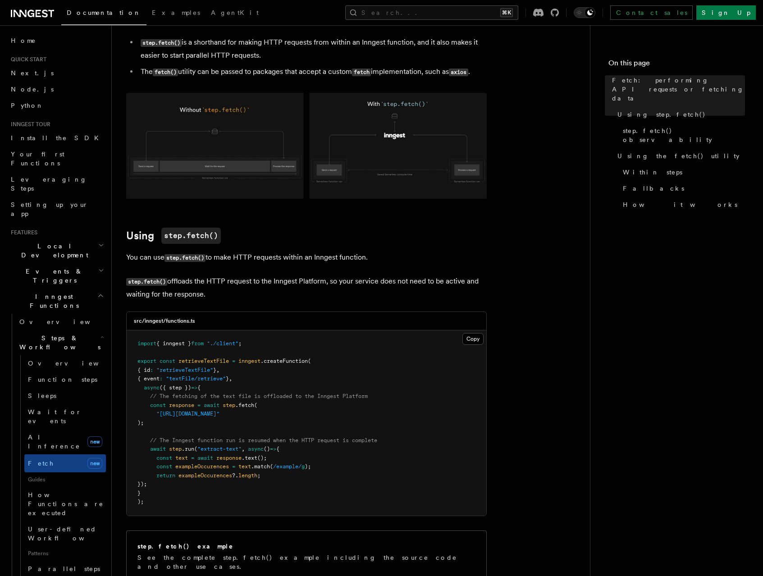
scroll to position [0, 0]
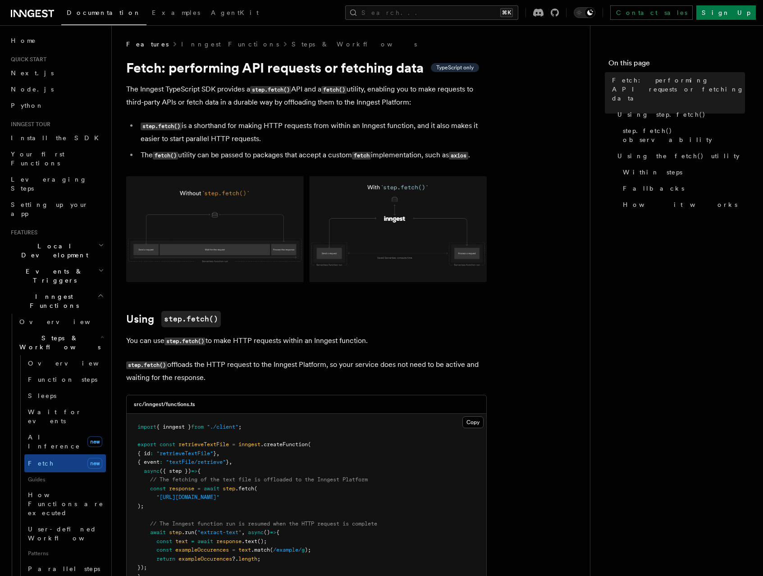
click at [231, 246] on img at bounding box center [306, 229] width 360 height 106
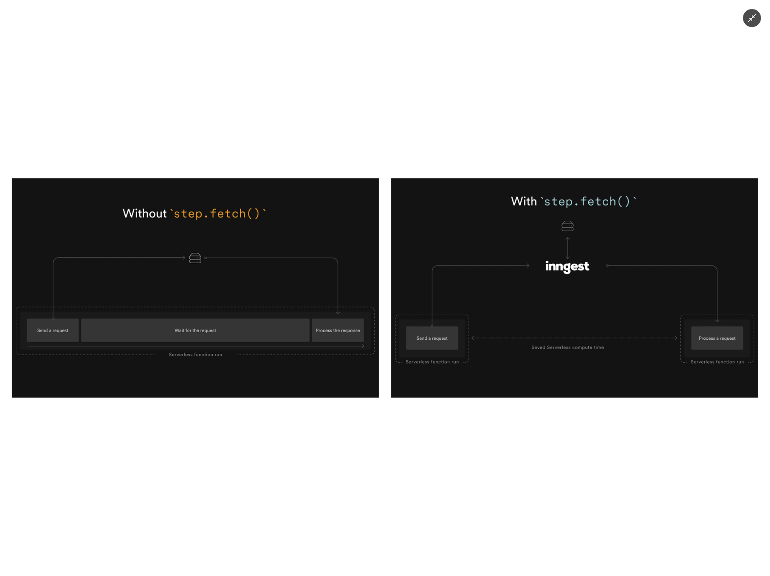
click at [231, 246] on img at bounding box center [385, 287] width 746 height 219
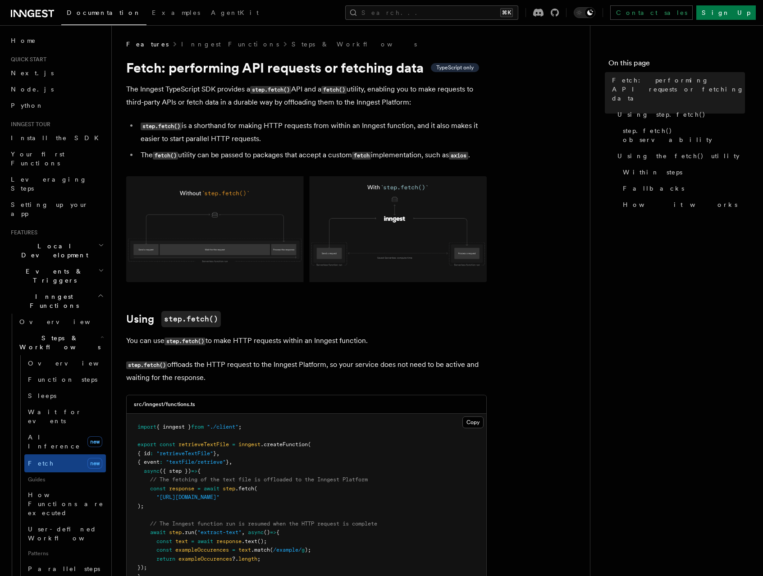
click at [356, 92] on p "The Inngest TypeScript SDK provides a step.fetch() API and a fetch() utility, e…" at bounding box center [306, 96] width 360 height 26
click at [358, 65] on h1 "Fetch: performing API requests or fetching data TypeScript only" at bounding box center [306, 67] width 360 height 16
drag, startPoint x: 358, startPoint y: 65, endPoint x: 351, endPoint y: 202, distance: 137.6
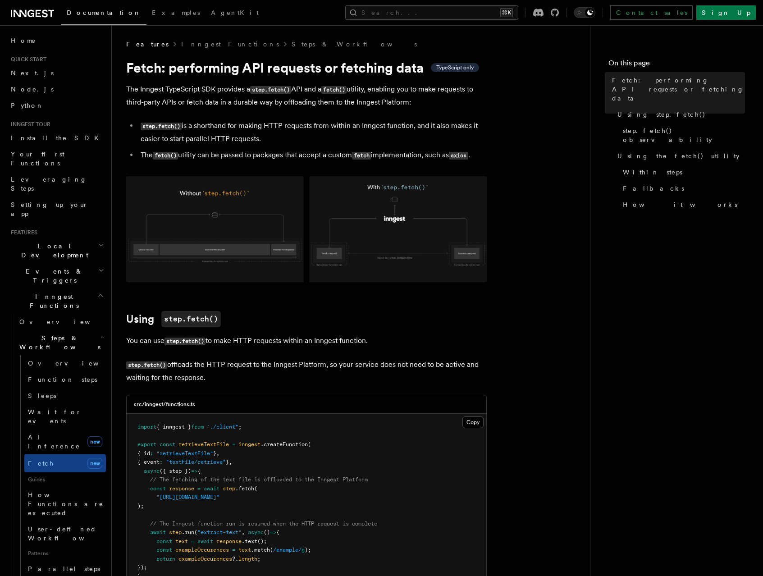
copy article "Fetch: performing API requests or fetching data TypeScript only The Inngest Typ…"
click at [410, 215] on img at bounding box center [306, 229] width 360 height 106
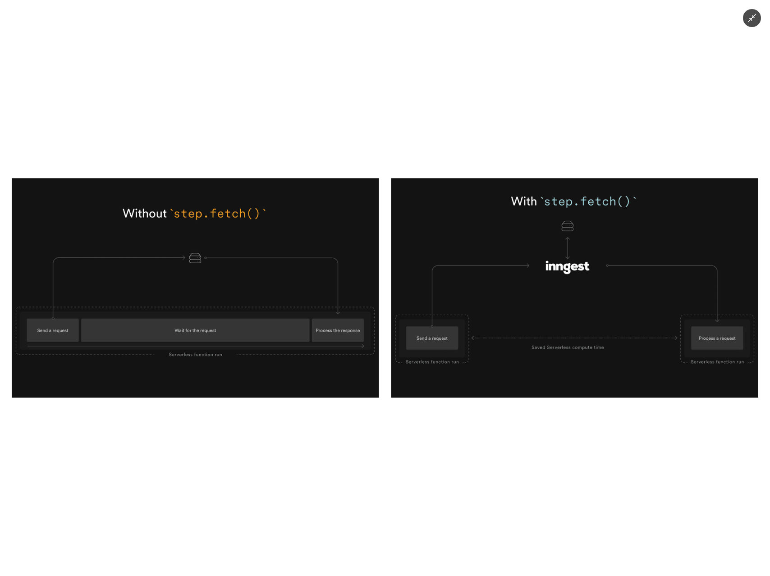
click at [588, 153] on div at bounding box center [385, 288] width 770 height 576
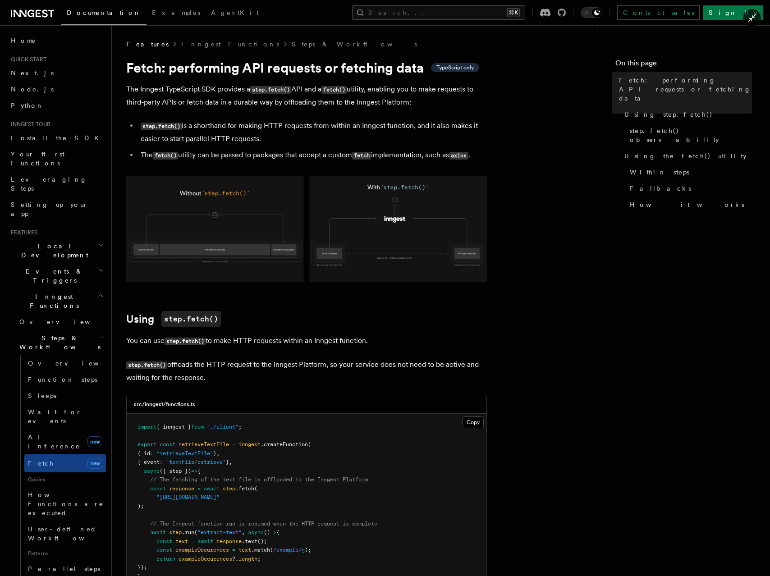
click at [588, 153] on div at bounding box center [385, 288] width 770 height 576
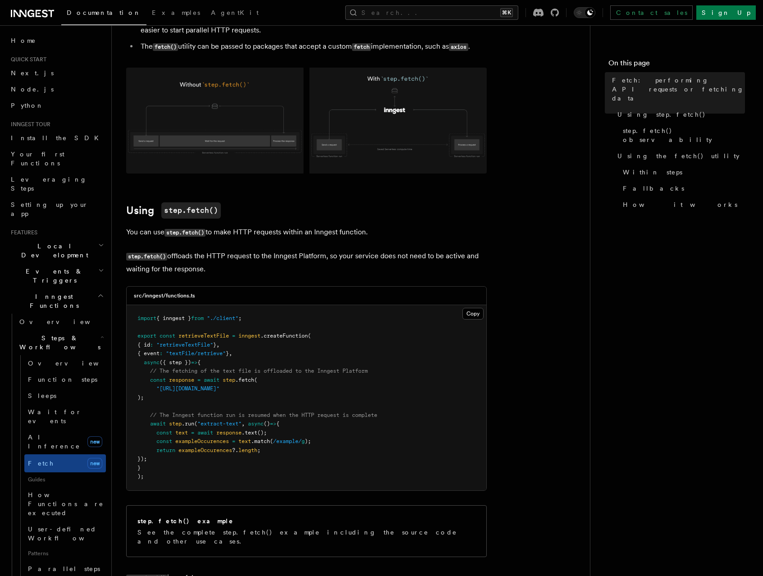
scroll to position [147, 0]
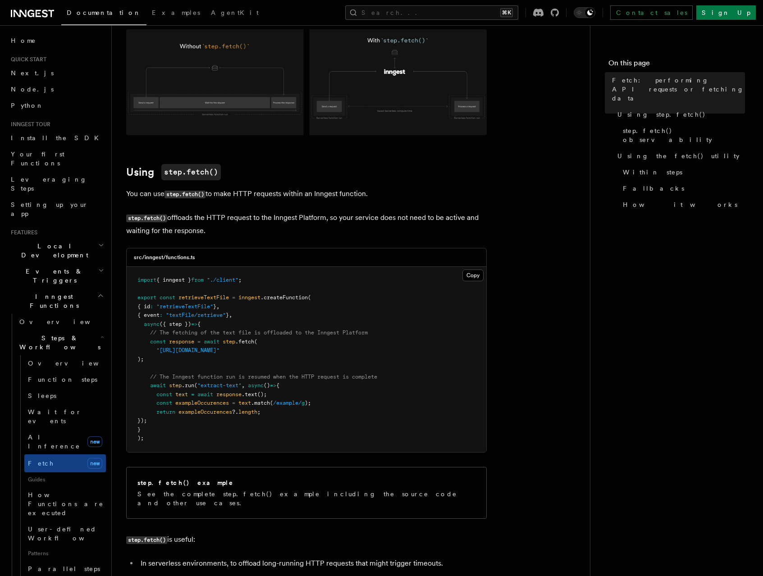
click at [326, 171] on h2 "Using step.fetch()" at bounding box center [306, 172] width 360 height 16
drag, startPoint x: 326, startPoint y: 171, endPoint x: 325, endPoint y: 188, distance: 17.1
click at [325, 188] on p "You can use step.fetch() to make HTTP requests within an Inngest function." at bounding box center [306, 193] width 360 height 13
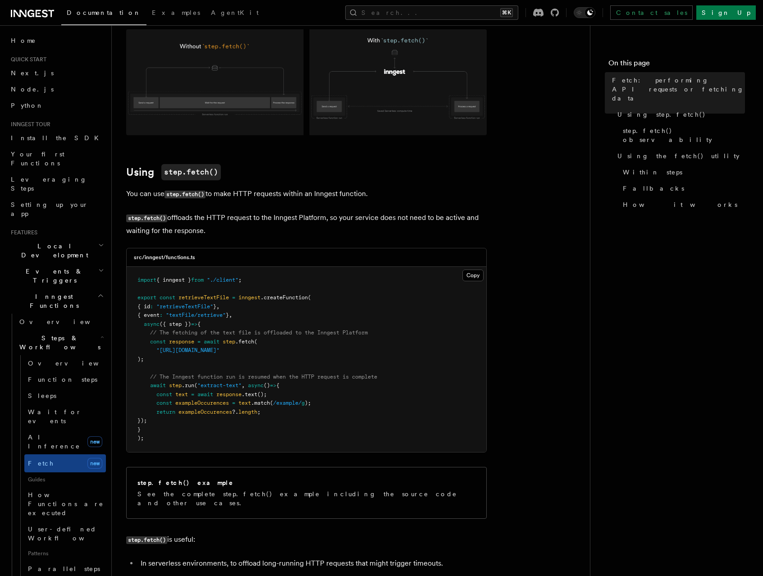
drag, startPoint x: 306, startPoint y: 153, endPoint x: 307, endPoint y: 217, distance: 63.5
click at [307, 217] on p "step.fetch() offloads the HTTP request to the Inngest Platform, so your service…" at bounding box center [306, 224] width 360 height 26
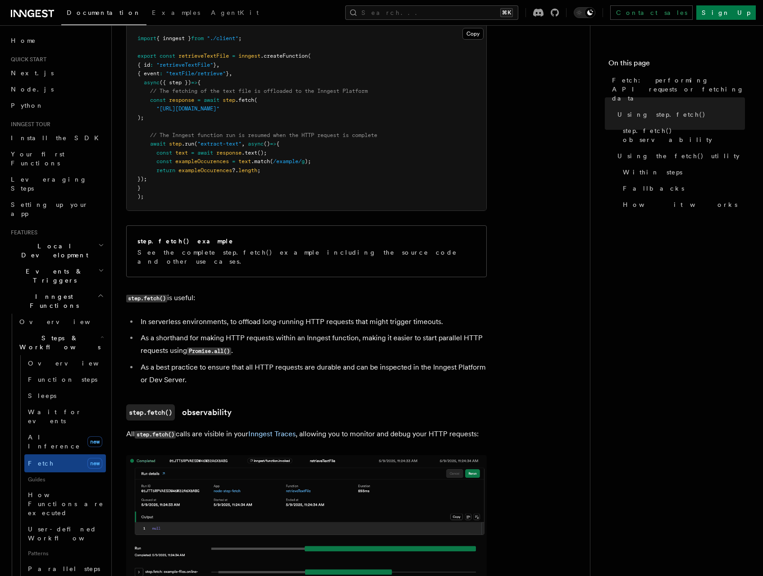
scroll to position [416, 0]
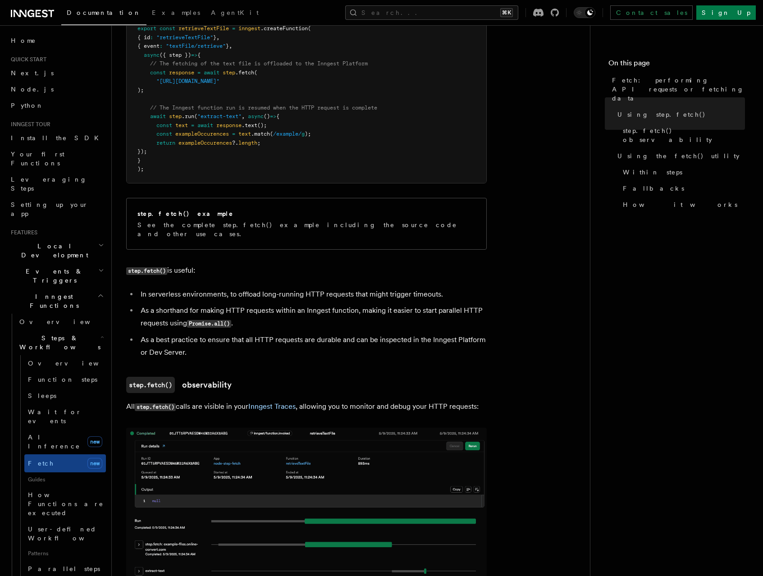
drag, startPoint x: 134, startPoint y: 156, endPoint x: 362, endPoint y: 338, distance: 291.1
copy article "Using step.fetch() You can use step.fetch() to make HTTP requests within an Inn…"
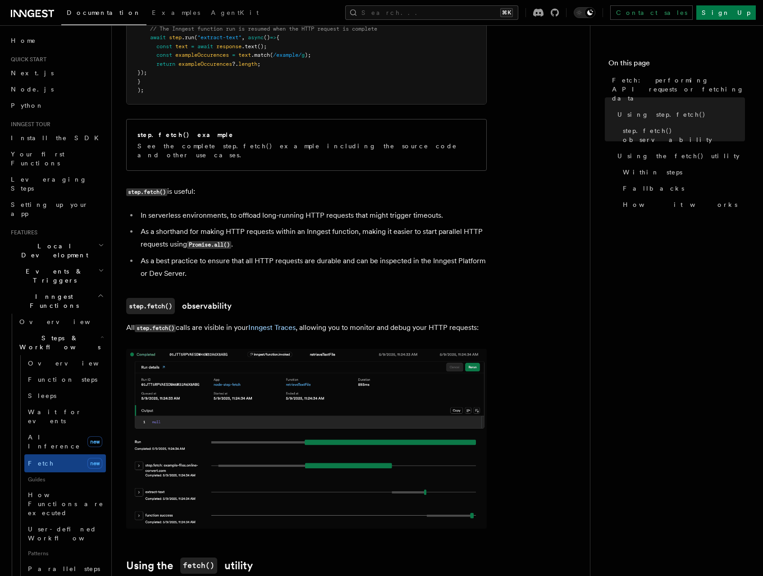
scroll to position [495, 0]
click at [352, 297] on h3 "step.fetch() observability" at bounding box center [306, 305] width 360 height 16
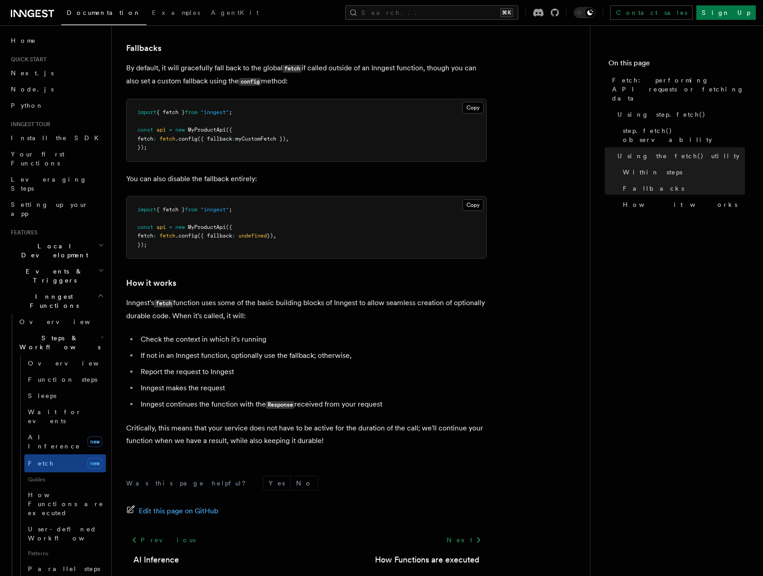
scroll to position [1948, 0]
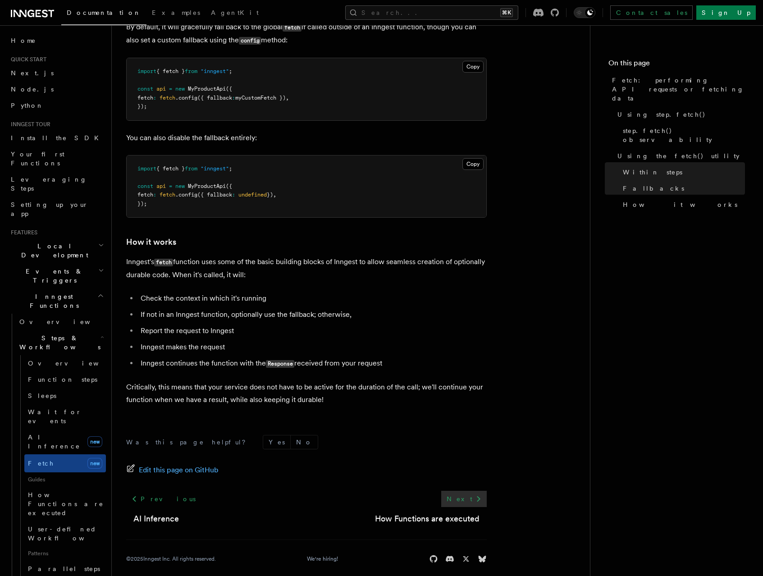
click at [467, 491] on link "Next" at bounding box center [464, 499] width 46 height 16
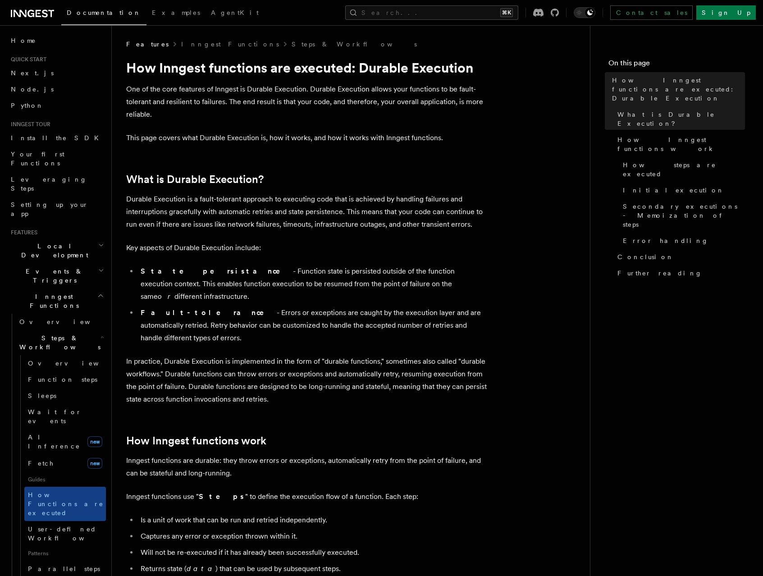
click at [196, 71] on h1 "How Inngest functions are executed: Durable Execution" at bounding box center [306, 67] width 360 height 16
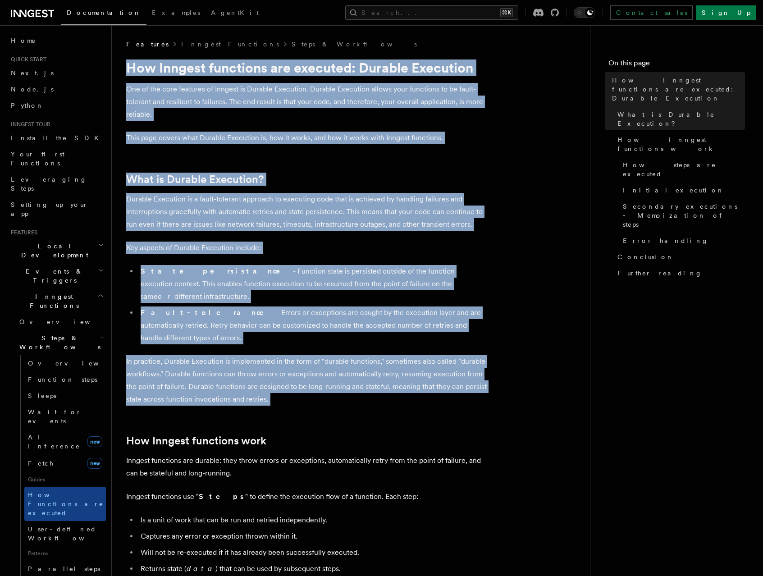
drag, startPoint x: 196, startPoint y: 71, endPoint x: 240, endPoint y: 374, distance: 305.5
copy article "How Inngest functions are executed: Durable Execution One of the core features …"
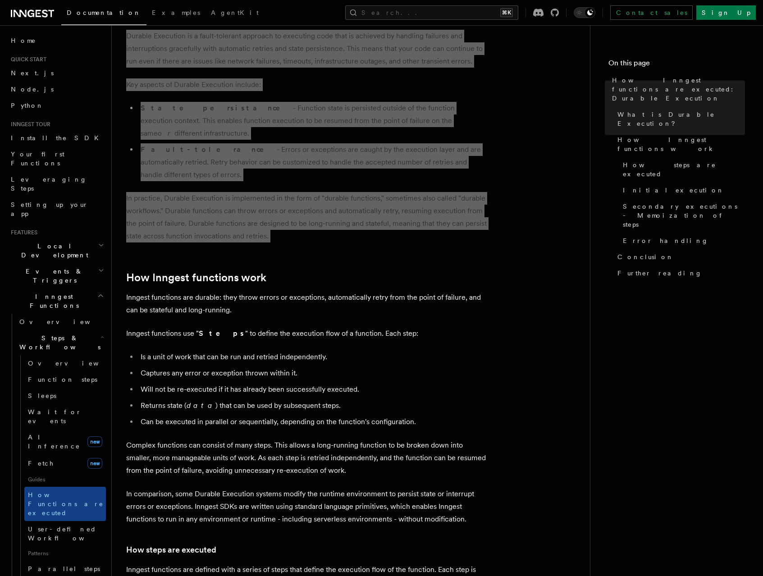
scroll to position [261, 0]
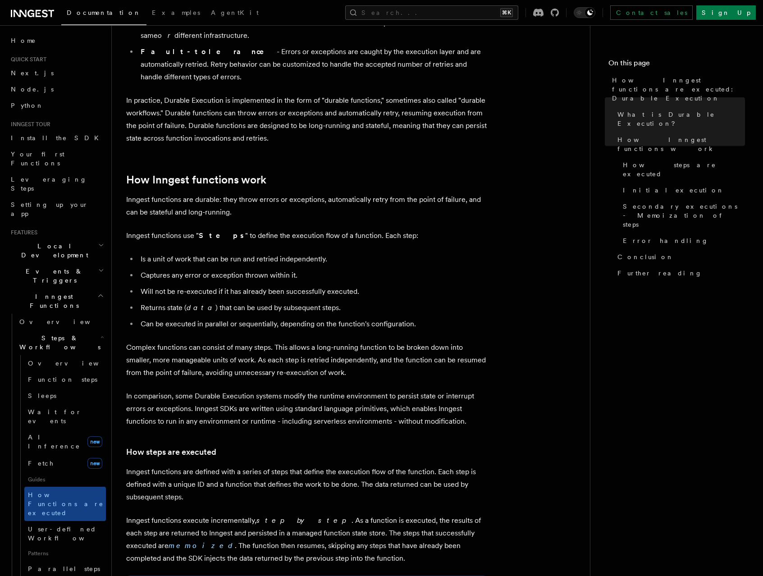
click at [296, 193] on p "Inngest functions are durable: they throw errors or exceptions, automatically r…" at bounding box center [306, 205] width 360 height 25
click at [301, 173] on h2 "How Inngest functions work" at bounding box center [306, 179] width 360 height 13
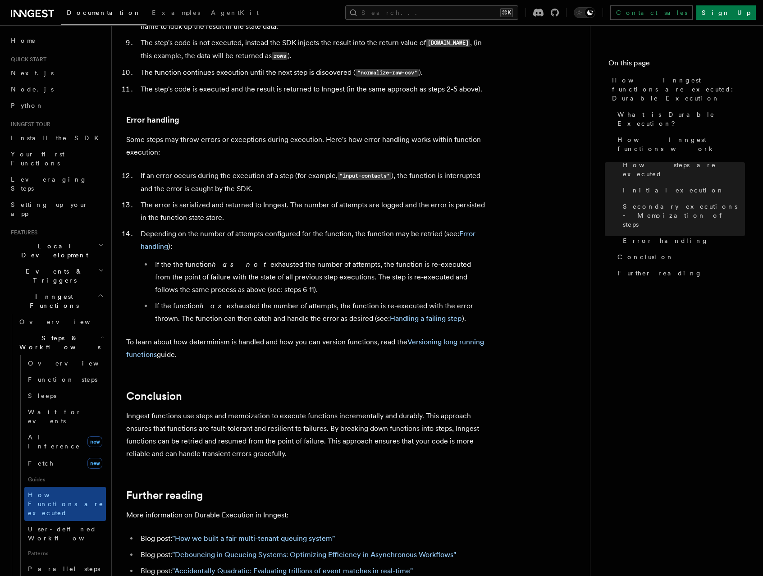
scroll to position [1558, 0]
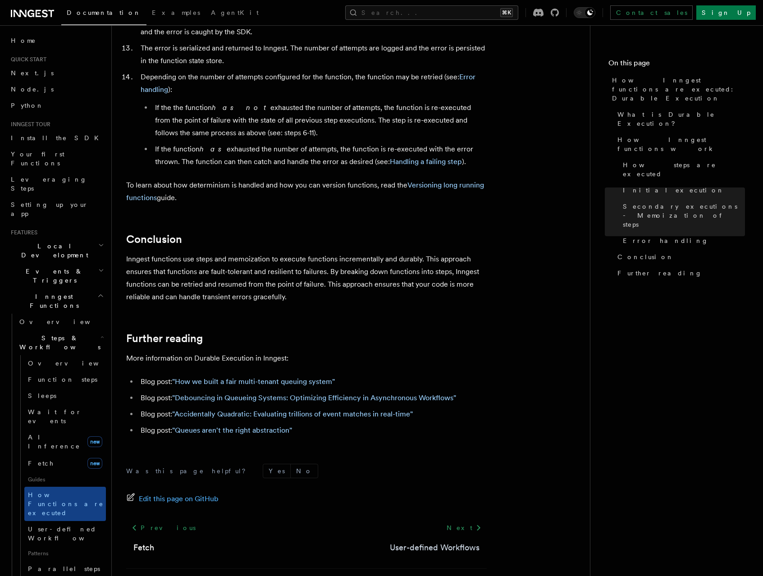
click at [424, 541] on link "User-defined Workflows" at bounding box center [435, 547] width 90 height 13
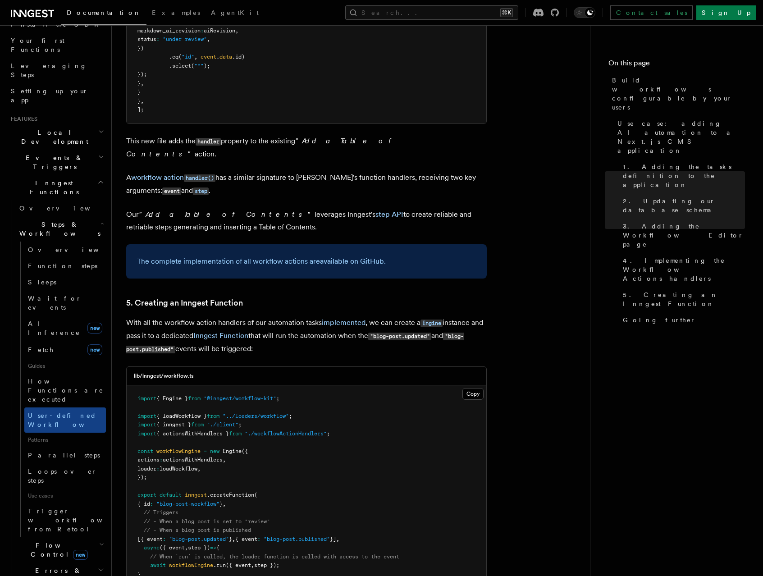
scroll to position [230, 0]
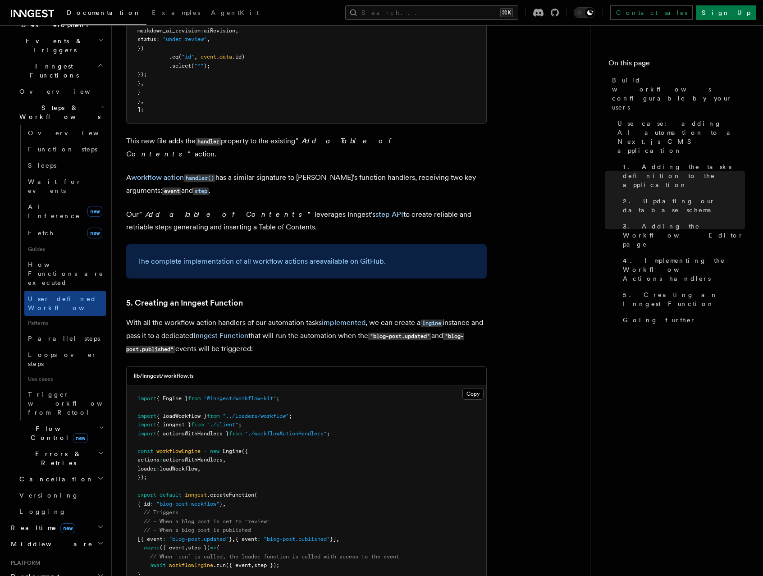
click at [76, 420] on h2 "Flow Control new" at bounding box center [61, 432] width 90 height 25
click at [74, 446] on link "Overview" at bounding box center [65, 454] width 82 height 16
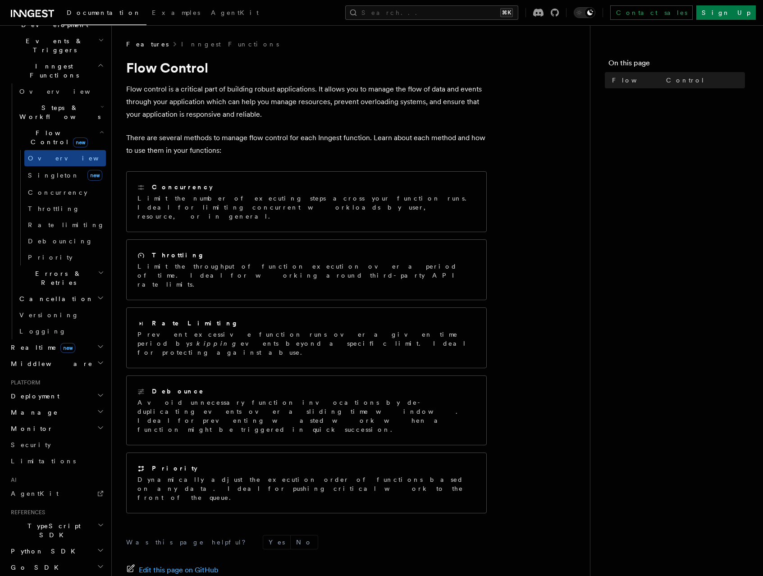
click at [232, 73] on h1 "Flow Control" at bounding box center [306, 67] width 360 height 16
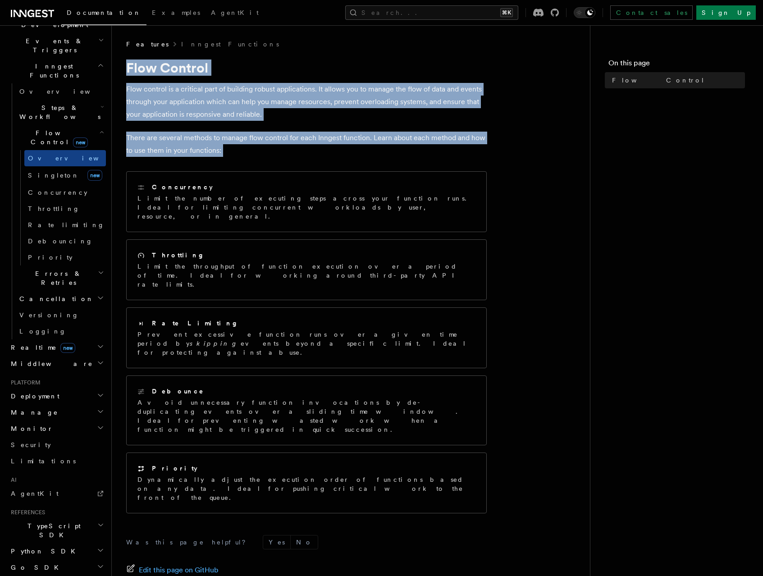
drag, startPoint x: 232, startPoint y: 73, endPoint x: 234, endPoint y: 141, distance: 68.1
click at [234, 141] on article "Features Inngest Functions Flow Control Flow control is a critical part of buil…" at bounding box center [350, 362] width 449 height 645
click at [234, 141] on p "There are several methods to manage flow control for each Inngest function. Lea…" at bounding box center [306, 144] width 360 height 25
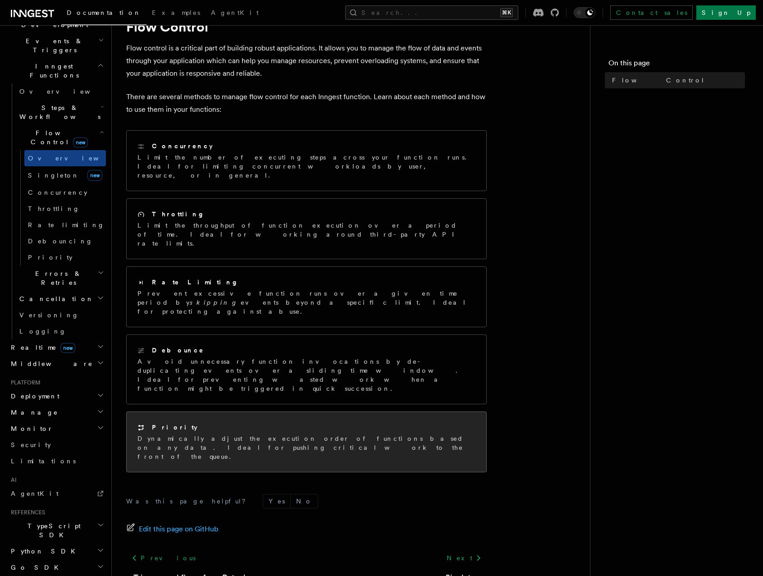
scroll to position [46, 0]
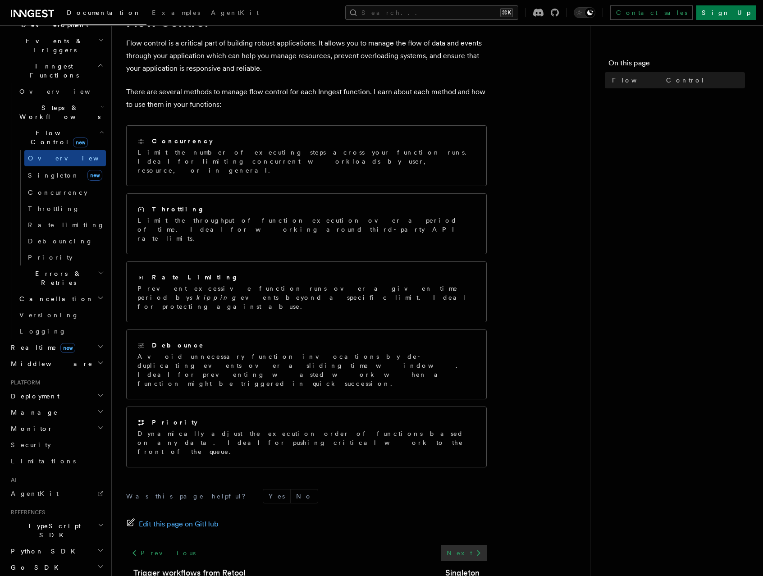
click at [477, 547] on icon at bounding box center [478, 552] width 11 height 11
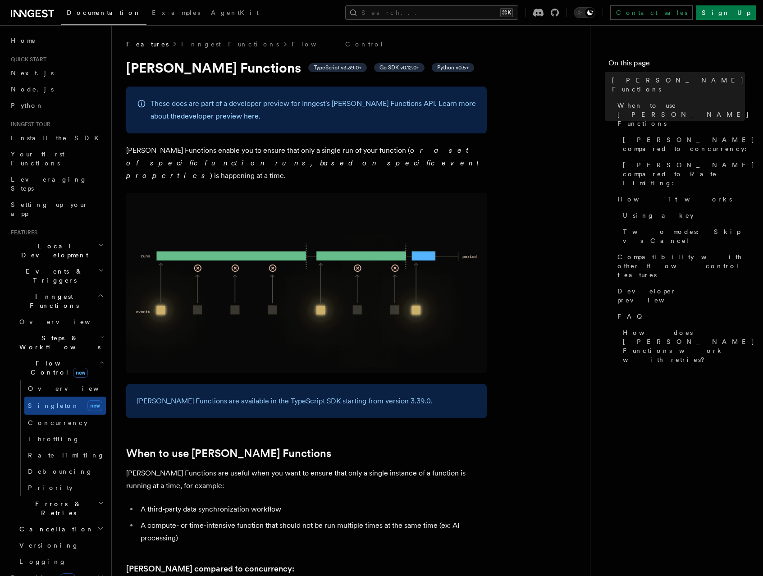
click at [149, 69] on h1 "[PERSON_NAME] Functions TypeScript v3.39.0+ Go SDK v0.12.0+ Python v0.5+" at bounding box center [306, 67] width 360 height 16
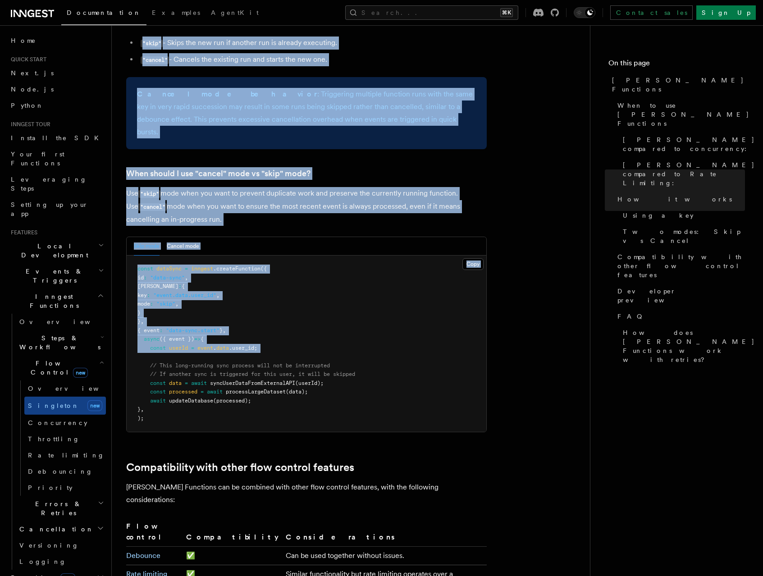
scroll to position [1171, 0]
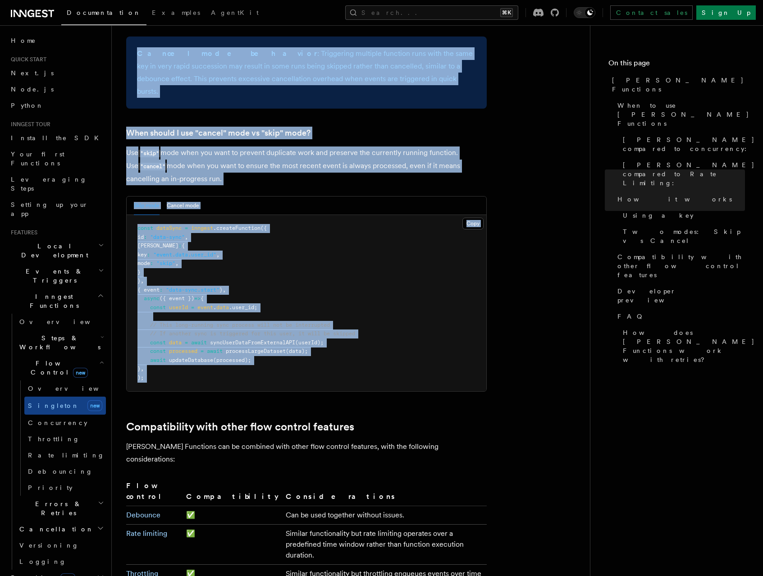
drag, startPoint x: 149, startPoint y: 69, endPoint x: 301, endPoint y: 349, distance: 317.7
copy article "[PERSON_NAME] Functions TypeScript v3.39.0+ Go SDK v0.12.0+ Python v0.5+ These …"
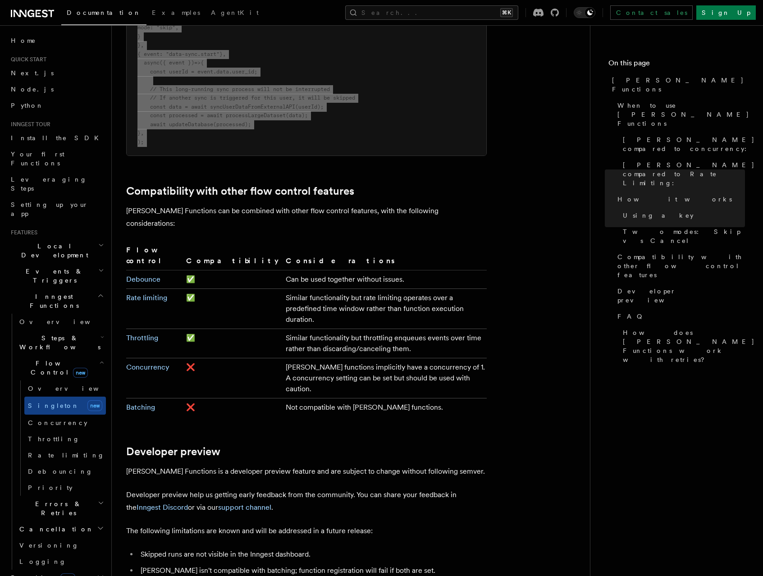
scroll to position [1513, 0]
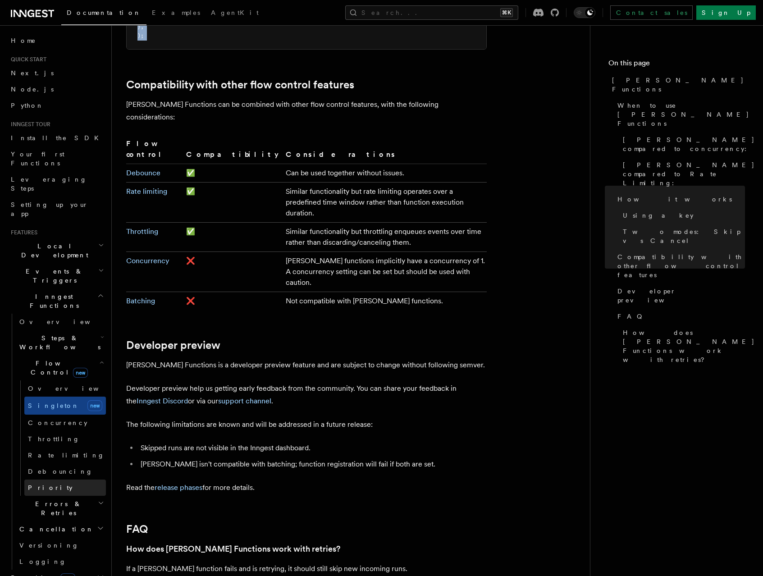
click at [49, 479] on link "Priority" at bounding box center [65, 487] width 82 height 16
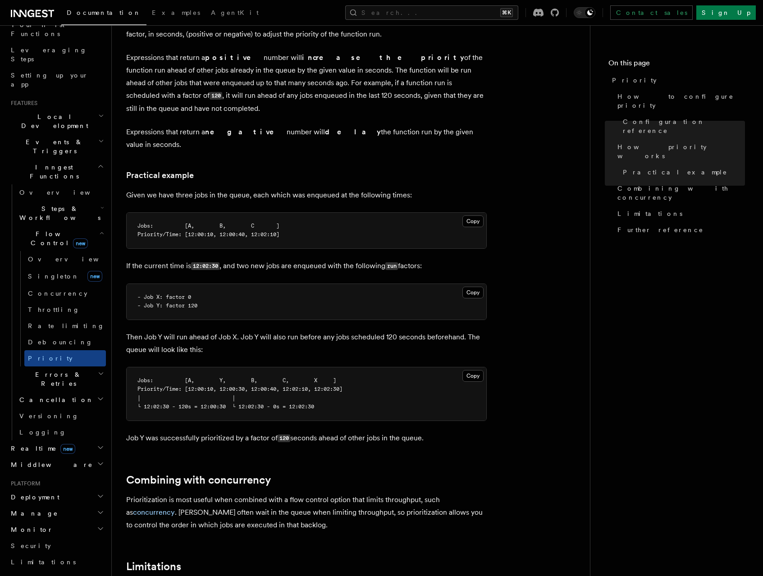
scroll to position [132, 0]
click at [67, 438] on h2 "Realtime new" at bounding box center [56, 446] width 99 height 16
click at [64, 454] on link "Overview" at bounding box center [61, 462] width 90 height 16
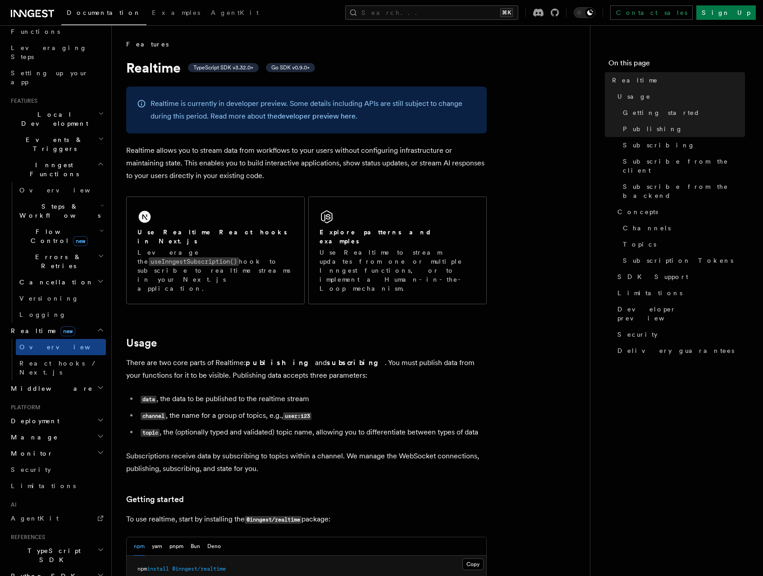
click at [144, 70] on h1 "Realtime TypeScript SDK v3.32.0+ Go SDK v0.9.0+" at bounding box center [306, 67] width 360 height 16
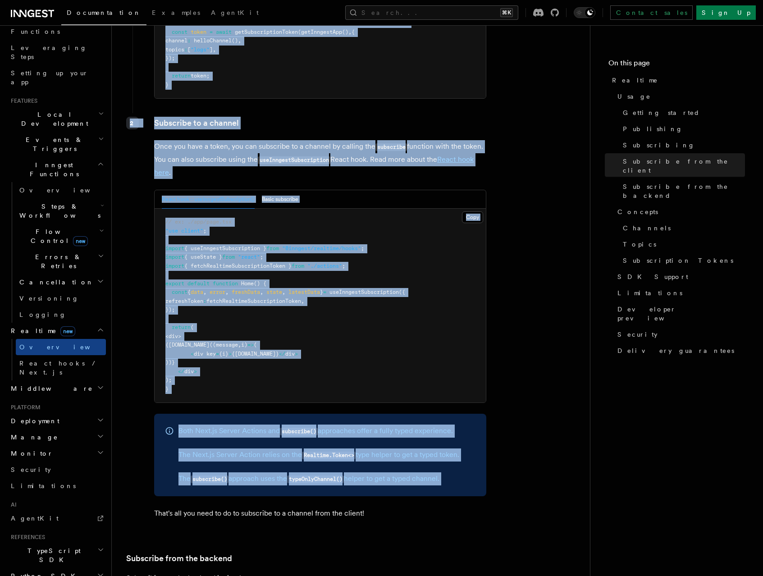
scroll to position [1450, 0]
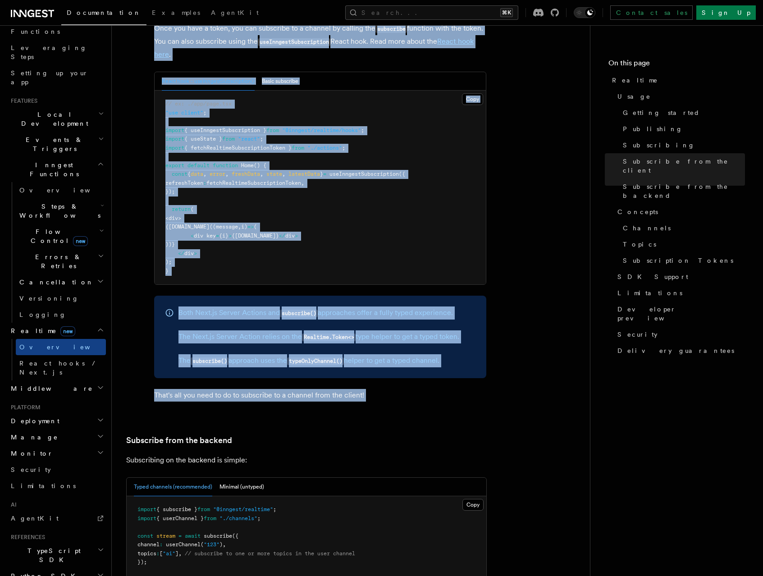
drag, startPoint x: 144, startPoint y: 70, endPoint x: 348, endPoint y: 361, distance: 355.6
click at [348, 361] on article "Features Realtime TypeScript SDK v3.32.0+ Go SDK v0.9.0+ Realtime is currently …" at bounding box center [350, 299] width 449 height 3418
copy article "Realtime TypeScript SDK v3.32.0+ Go SDK v0.9.0+ Realtime is currently in develo…"
click at [62, 380] on h2 "Middleware" at bounding box center [56, 388] width 99 height 16
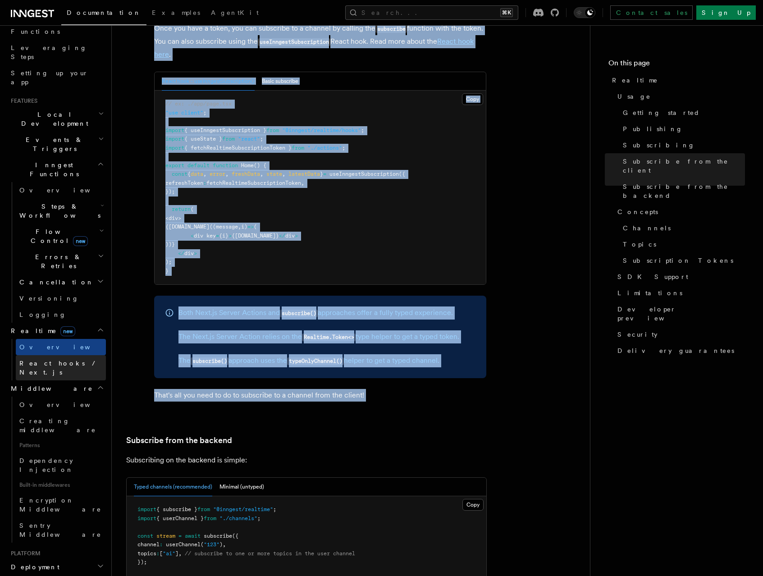
click at [76, 360] on span "React hooks / Next.js" at bounding box center [59, 368] width 80 height 16
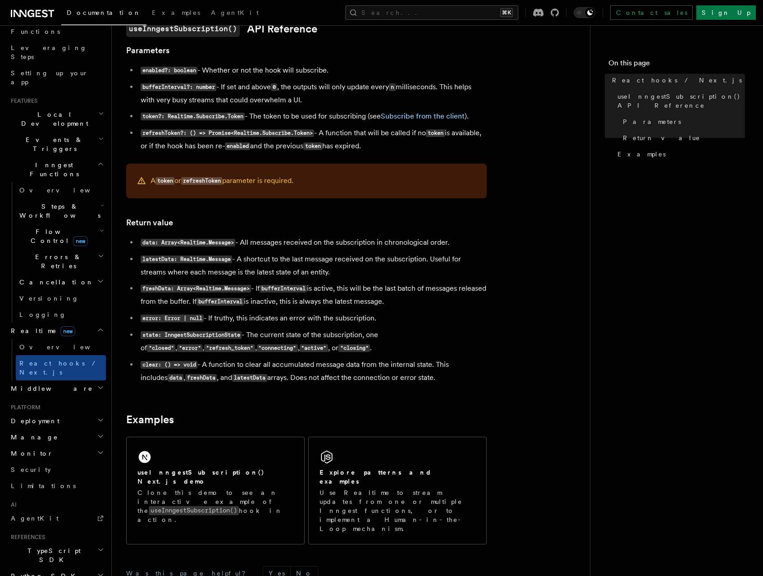
scroll to position [665, 0]
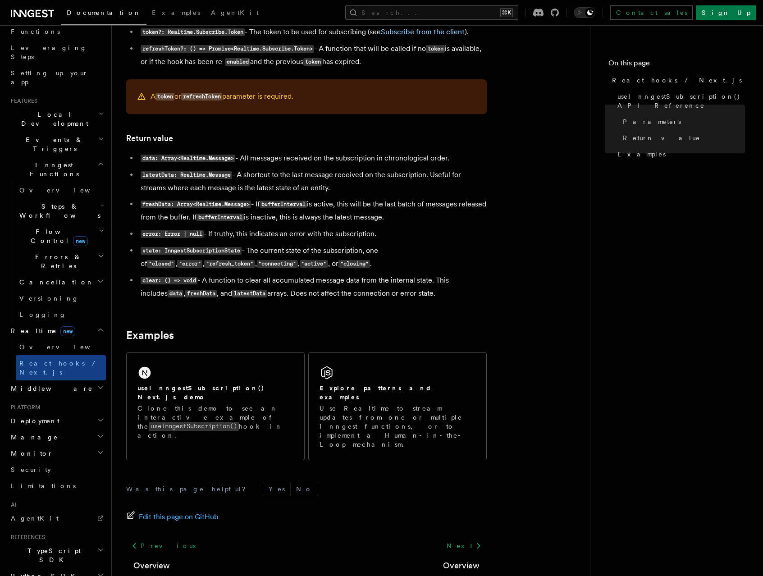
click at [89, 380] on h2 "Middleware" at bounding box center [56, 388] width 99 height 16
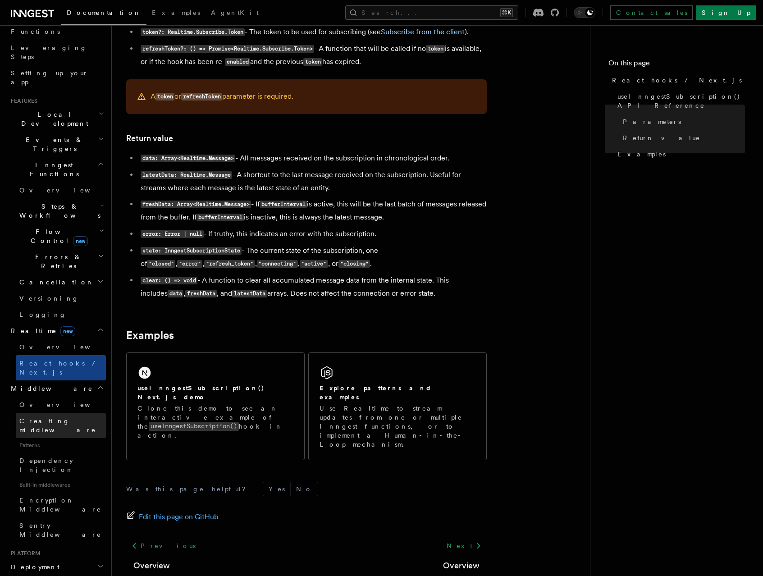
click at [74, 417] on span "Creating middleware" at bounding box center [57, 425] width 77 height 16
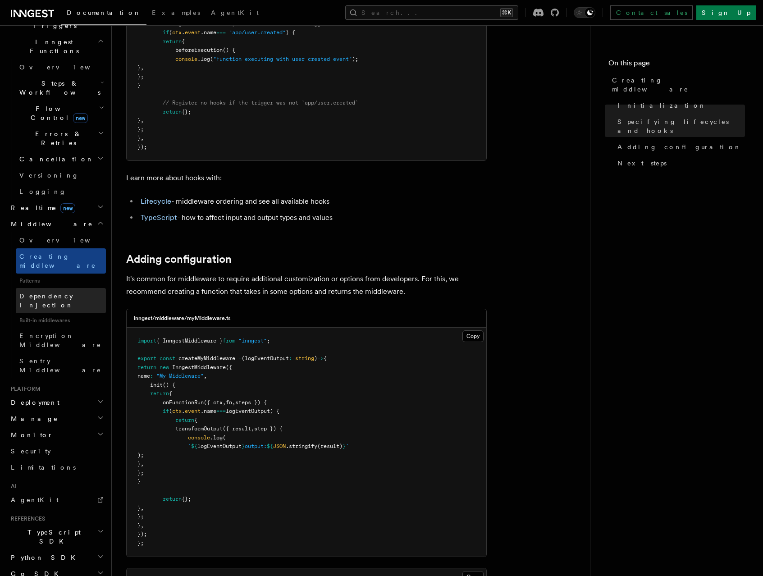
scroll to position [255, 0]
click at [314, 227] on article "Features Middleware Creating middleware Creating middleware means defining the …" at bounding box center [350, 16] width 449 height 2311
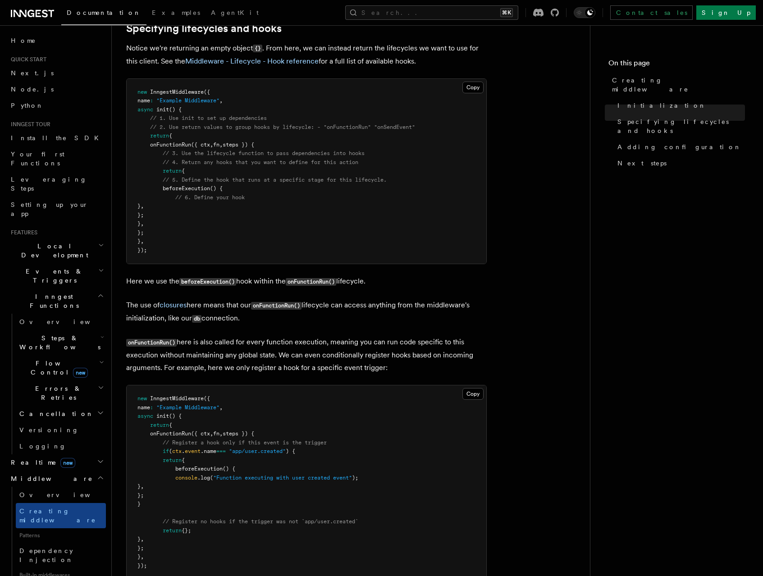
scroll to position [678, 0]
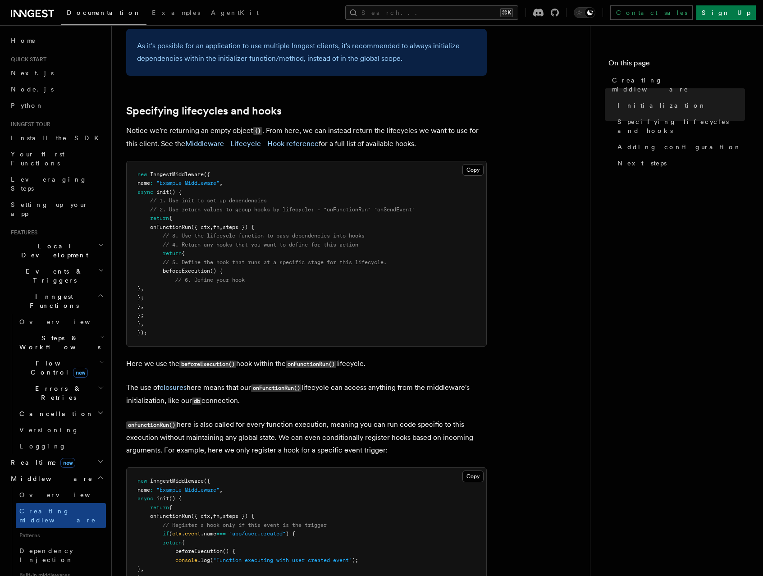
click at [57, 267] on span "Events & Triggers" at bounding box center [52, 276] width 91 height 18
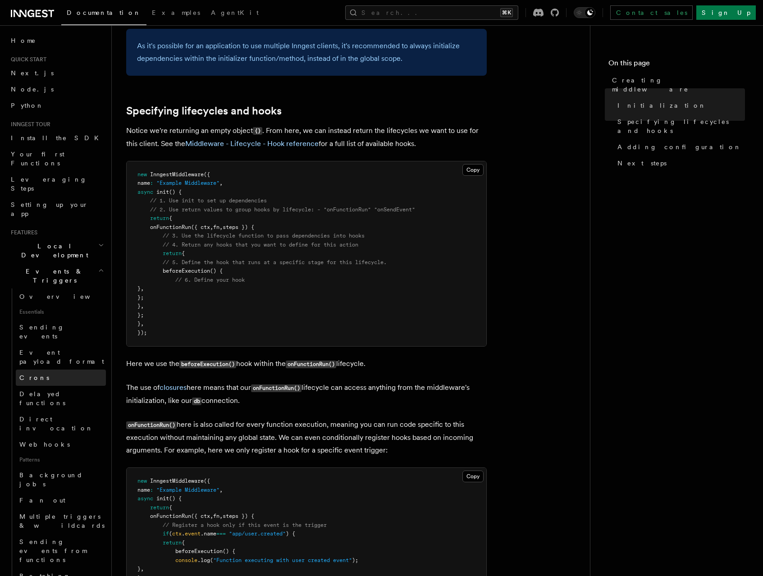
click at [49, 369] on link "Crons" at bounding box center [61, 377] width 90 height 16
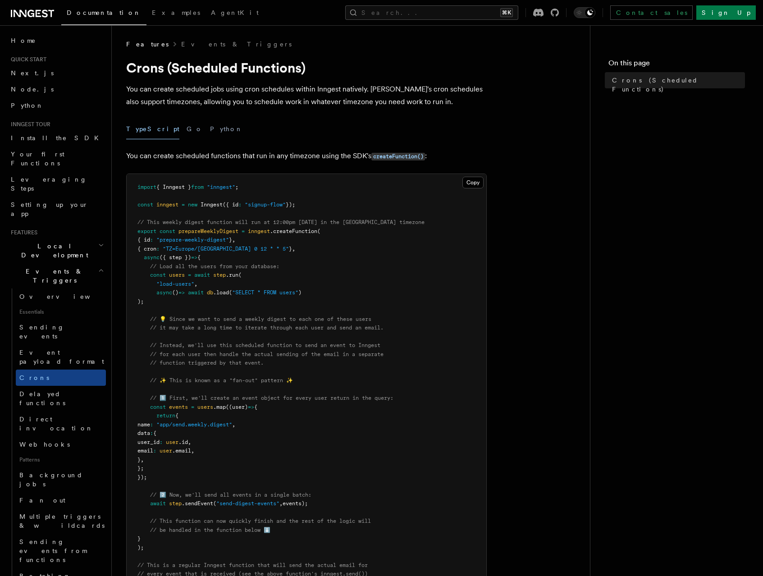
click at [358, 73] on h1 "Crons (Scheduled Functions)" at bounding box center [306, 67] width 360 height 16
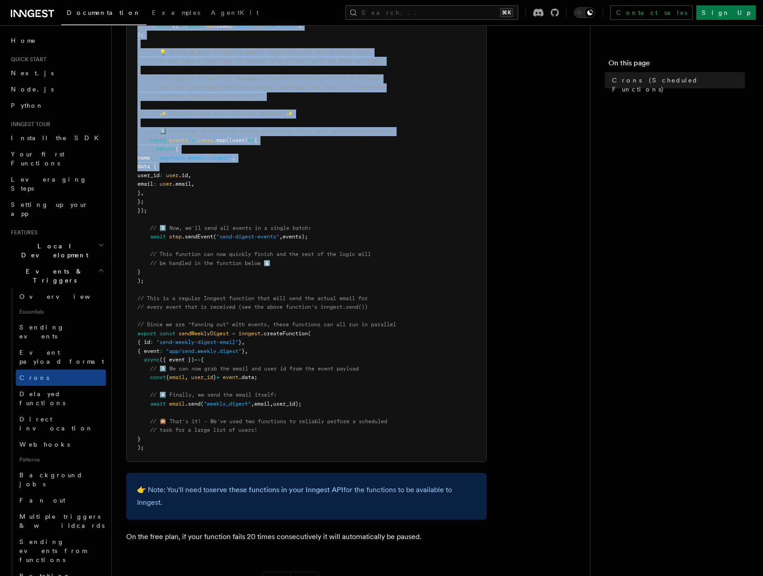
scroll to position [413, 0]
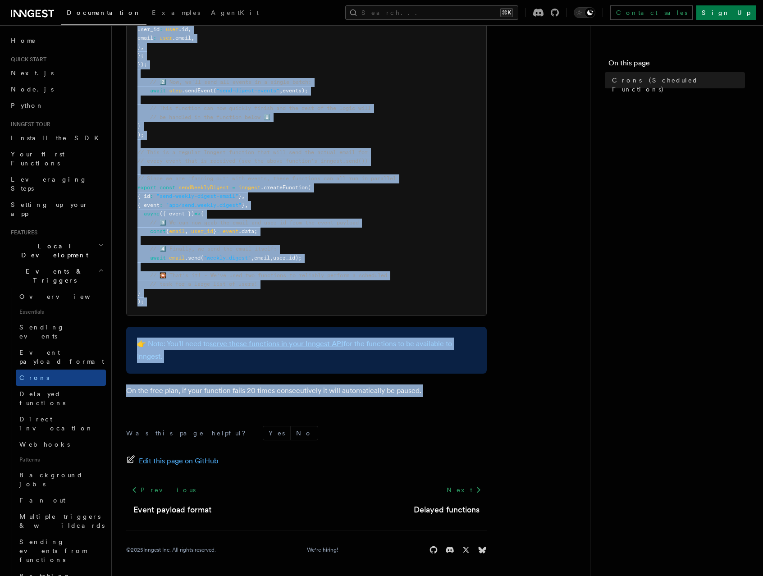
drag, startPoint x: 358, startPoint y: 73, endPoint x: 392, endPoint y: 386, distance: 315.0
click at [392, 386] on article "Features Events & Triggers Crons (Scheduled Functions) You can create scheduled…" at bounding box center [350, 101] width 449 height 949
copy article "Lorem (Ipsumdolo Sitametco) Adi eli seddoe temporinc utla etdol magn aliquaeni …"
click at [496, 317] on article "Features Events & Triggers Crons (Scheduled Functions) You can create scheduled…" at bounding box center [350, 101] width 449 height 949
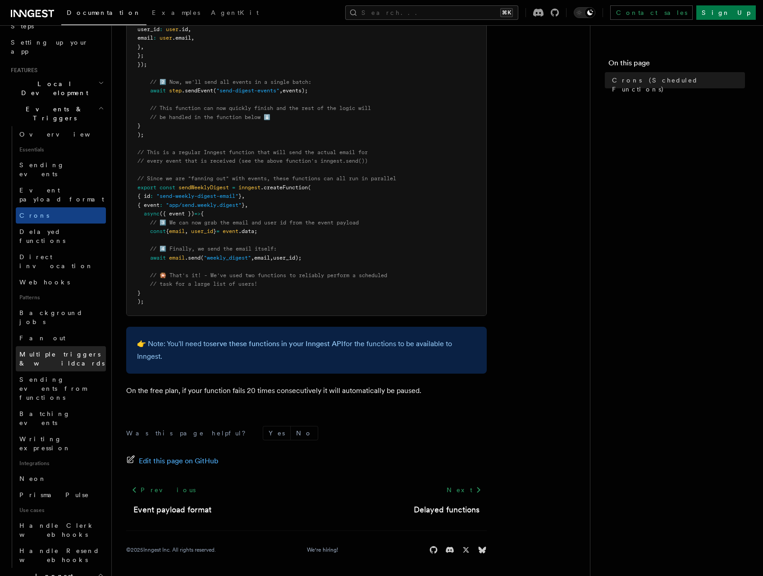
scroll to position [328, 0]
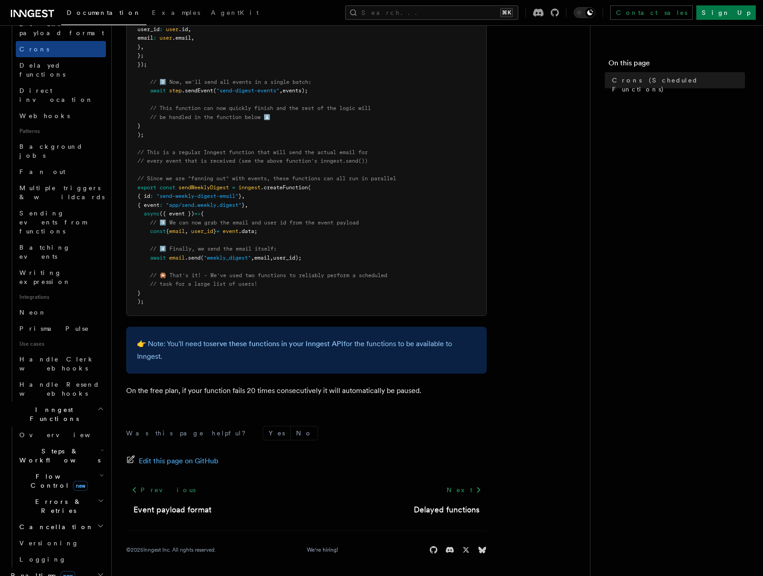
click at [40, 446] on span "Steps & Workflows" at bounding box center [58, 455] width 85 height 18
click at [45, 489] on span "Function steps" at bounding box center [62, 492] width 69 height 7
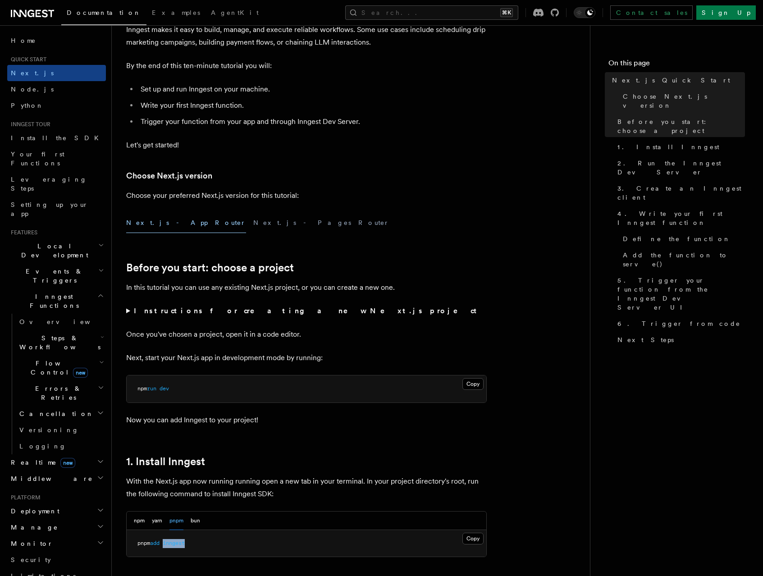
scroll to position [161, 0]
